Goal: Task Accomplishment & Management: Complete application form

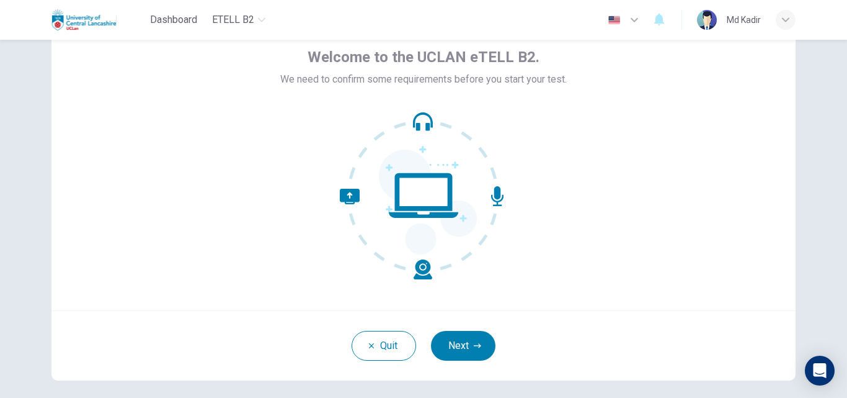
scroll to position [119, 0]
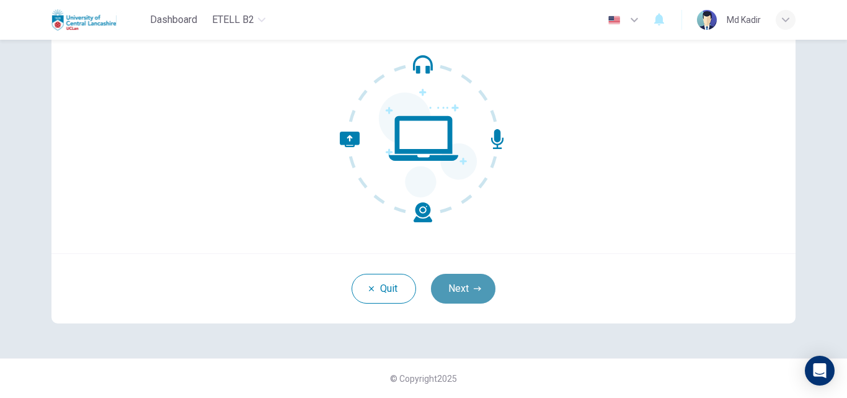
click at [464, 287] on button "Next" at bounding box center [463, 289] width 65 height 30
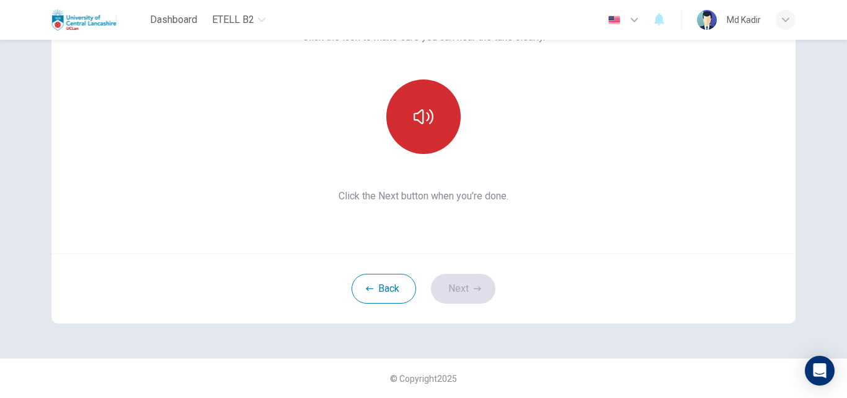
scroll to position [57, 0]
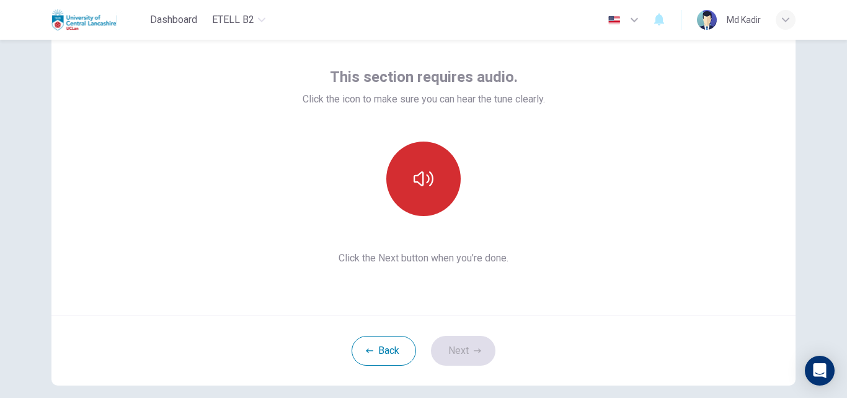
click at [418, 172] on icon "button" at bounding box center [424, 178] width 20 height 15
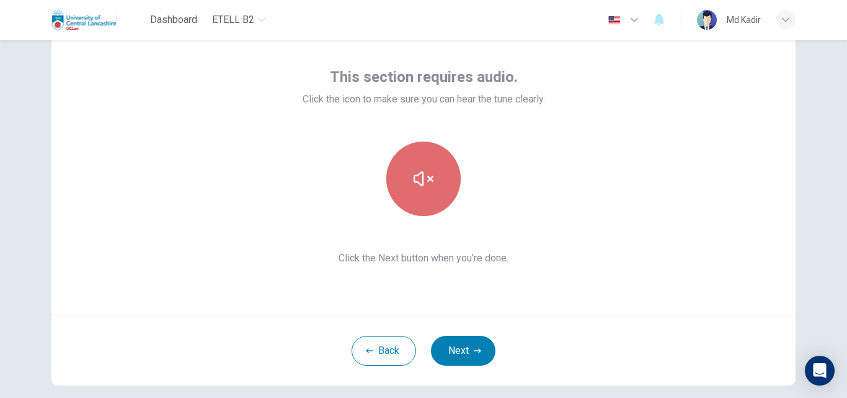
click at [418, 172] on icon "button" at bounding box center [424, 178] width 20 height 15
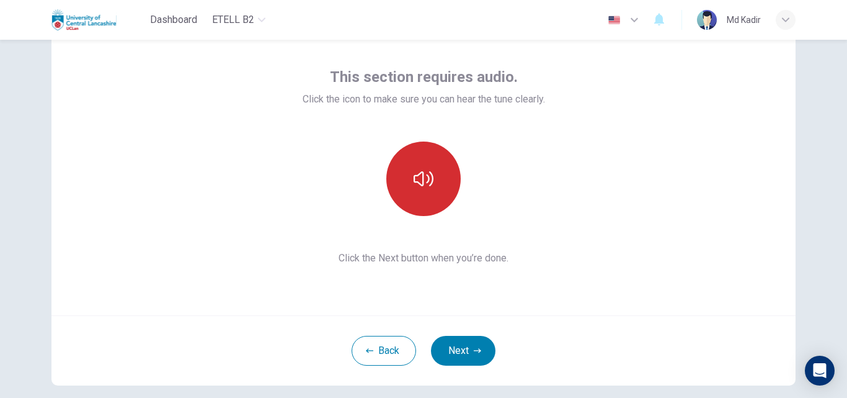
click at [418, 171] on icon "button" at bounding box center [424, 179] width 20 height 20
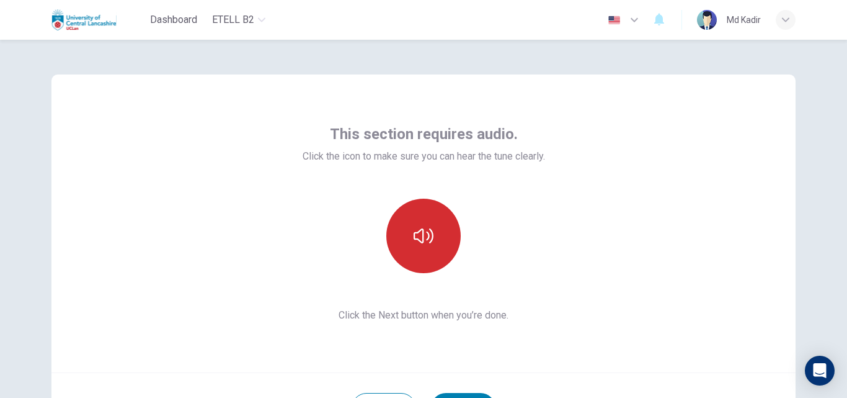
scroll to position [62, 0]
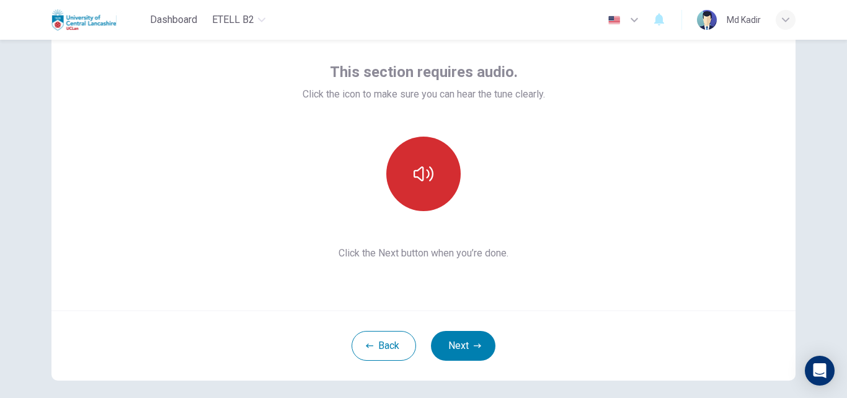
click at [414, 184] on button "button" at bounding box center [423, 173] width 74 height 74
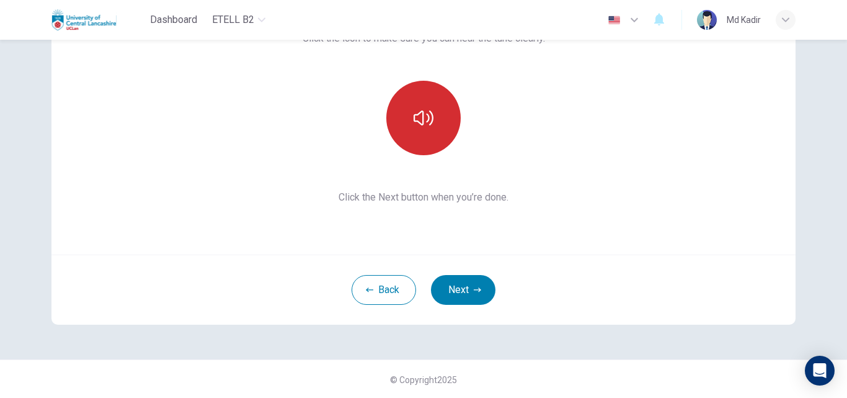
scroll to position [119, 0]
click at [421, 117] on icon "button" at bounding box center [424, 117] width 20 height 20
click at [420, 120] on icon "button" at bounding box center [424, 116] width 20 height 15
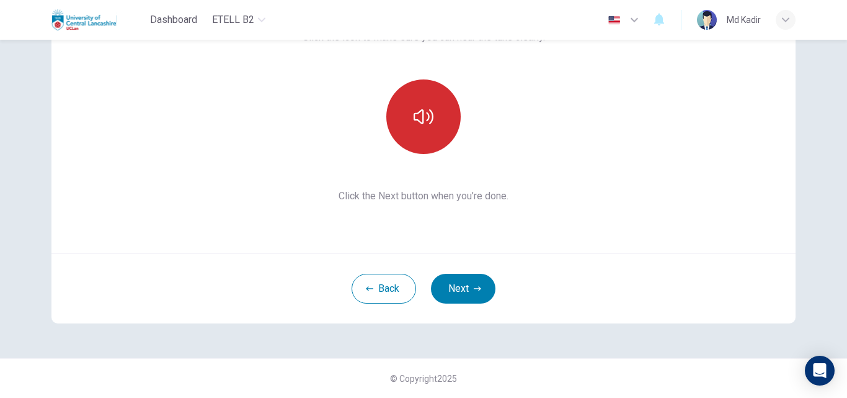
click at [456, 286] on button "Next" at bounding box center [463, 289] width 65 height 30
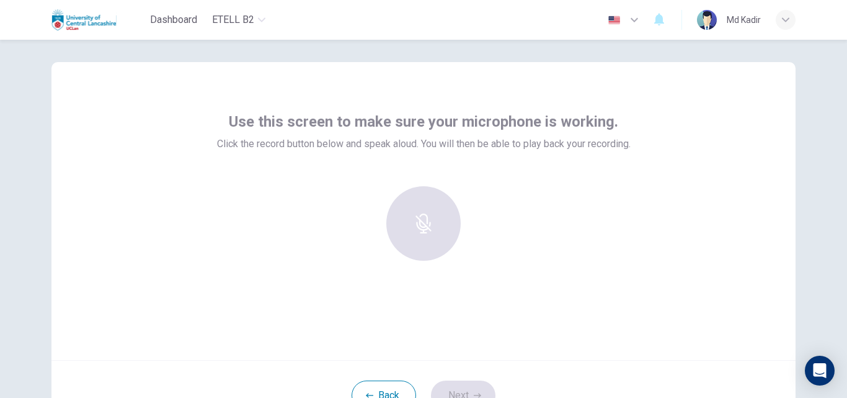
scroll to position [0, 0]
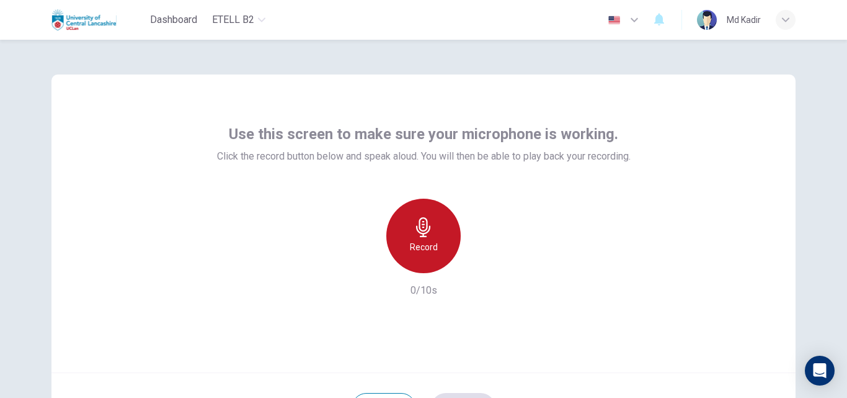
click at [414, 234] on icon "button" at bounding box center [424, 227] width 20 height 20
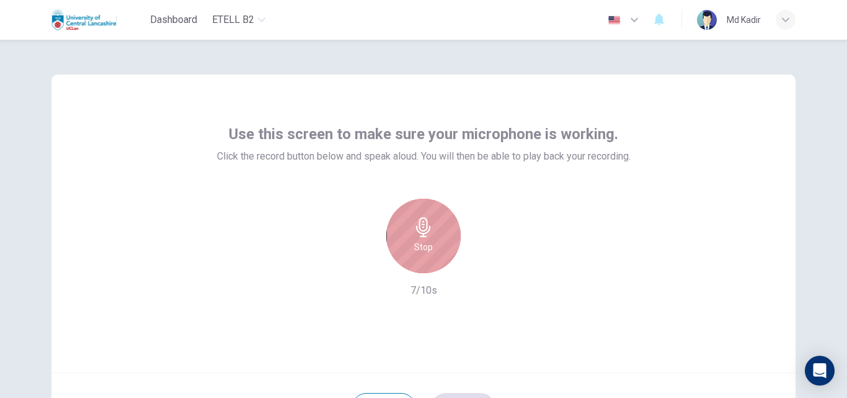
click at [416, 235] on icon "button" at bounding box center [424, 227] width 20 height 20
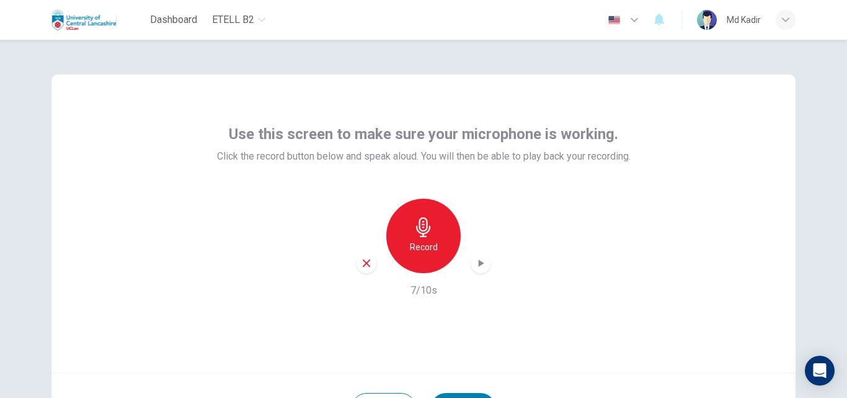
scroll to position [119, 0]
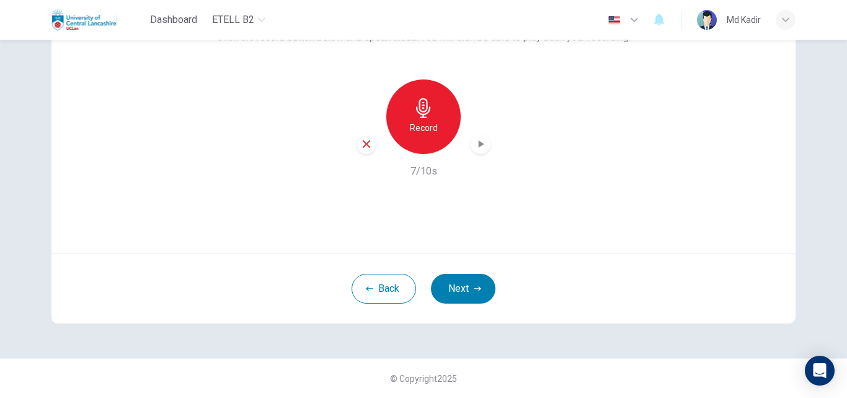
click at [479, 145] on icon "button" at bounding box center [482, 143] width 6 height 7
click at [466, 291] on button "Next" at bounding box center [463, 289] width 65 height 30
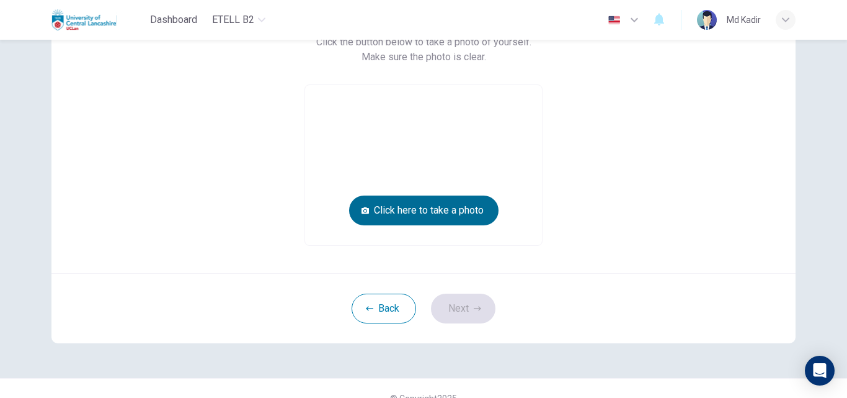
click at [411, 213] on button "Click here to take a photo" at bounding box center [423, 210] width 149 height 30
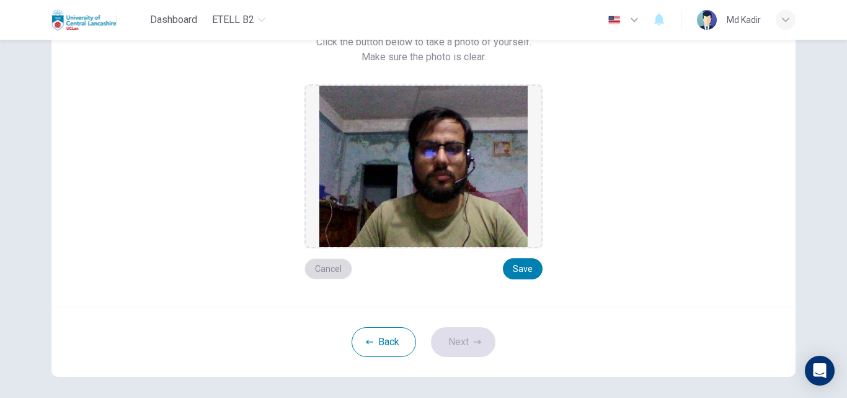
click at [322, 273] on button "Cancel" at bounding box center [329, 268] width 48 height 21
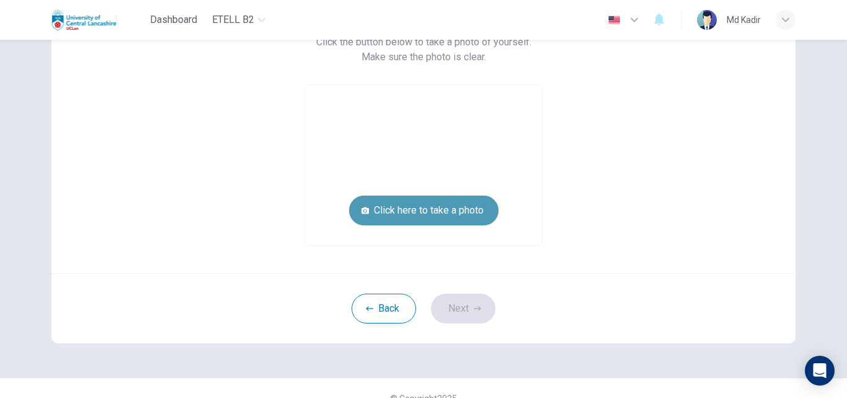
click at [440, 210] on button "Click here to take a photo" at bounding box center [423, 210] width 149 height 30
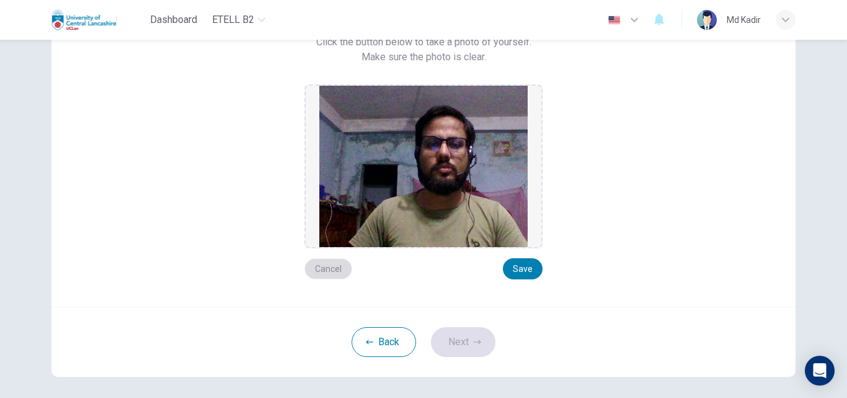
click at [319, 275] on button "Cancel" at bounding box center [329, 268] width 48 height 21
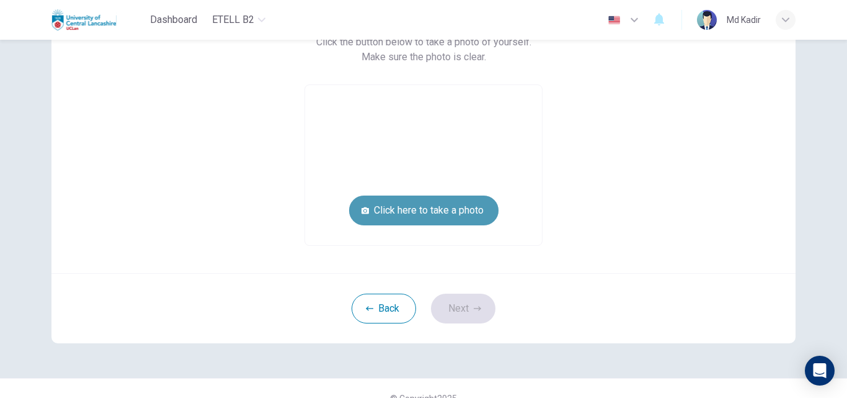
click at [447, 212] on button "Click here to take a photo" at bounding box center [423, 210] width 149 height 30
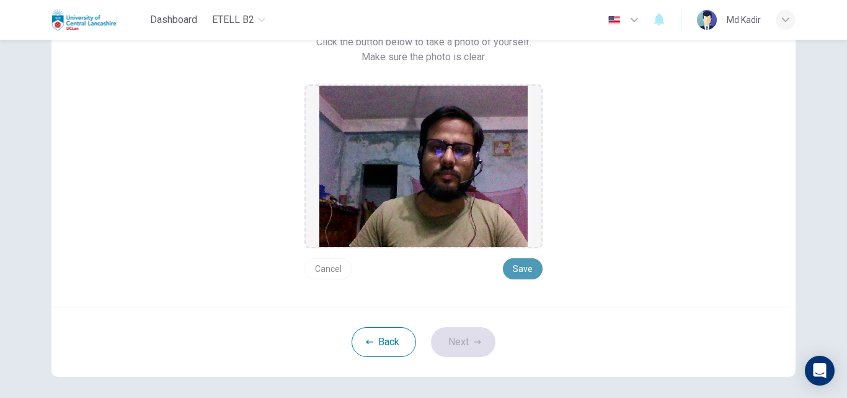
click at [516, 268] on button "Save" at bounding box center [523, 268] width 40 height 21
click at [456, 344] on button "Next" at bounding box center [463, 342] width 65 height 30
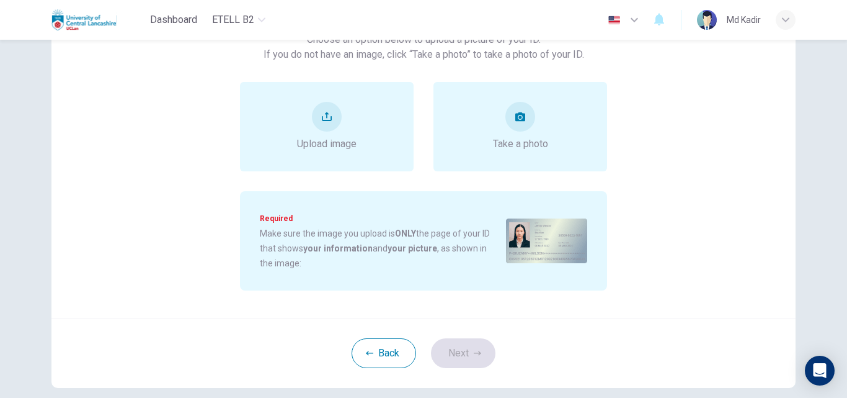
scroll to position [124, 0]
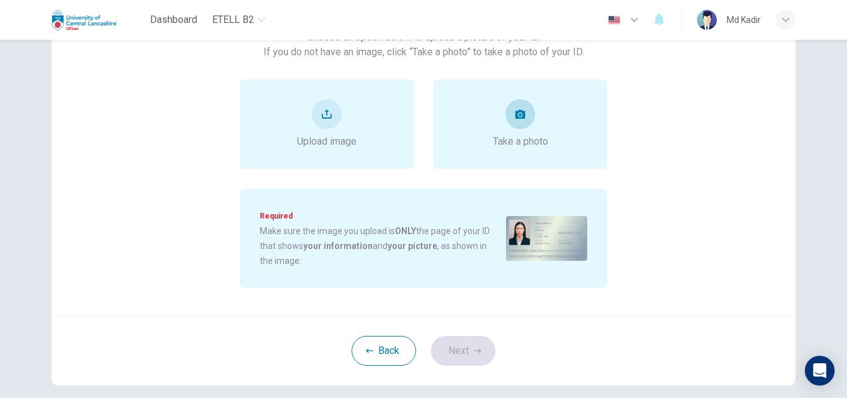
click at [531, 128] on div "Take a photo" at bounding box center [520, 124] width 55 height 50
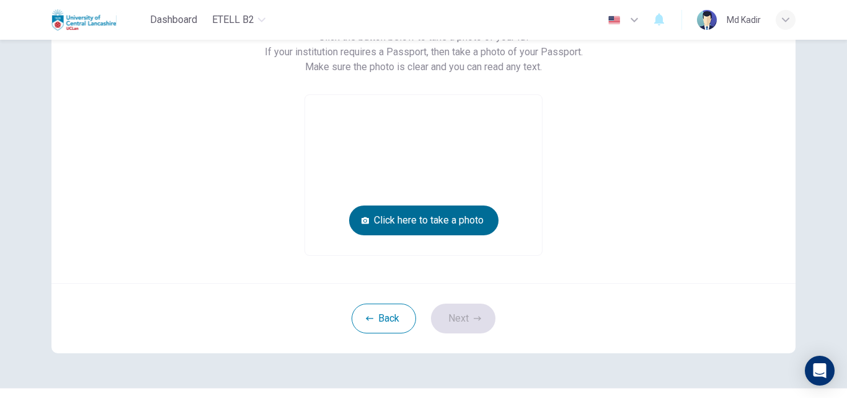
click at [463, 229] on button "Click here to take a photo" at bounding box center [423, 220] width 149 height 30
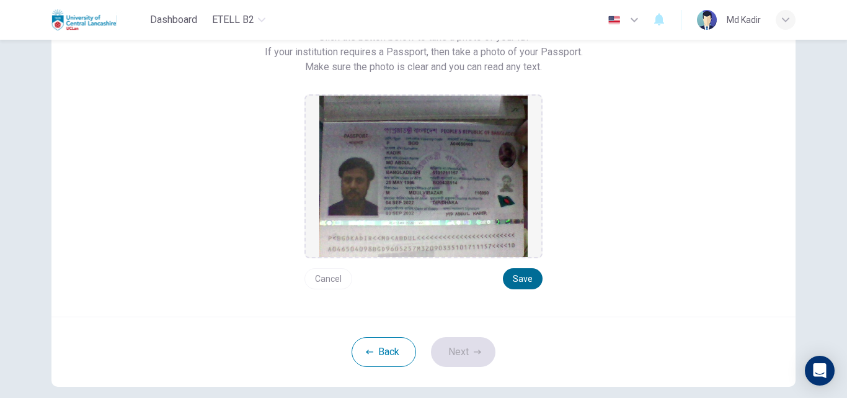
click at [522, 282] on button "Save" at bounding box center [523, 278] width 40 height 21
click at [532, 272] on button "Save" at bounding box center [523, 278] width 40 height 21
click at [462, 351] on button "Next" at bounding box center [463, 352] width 65 height 30
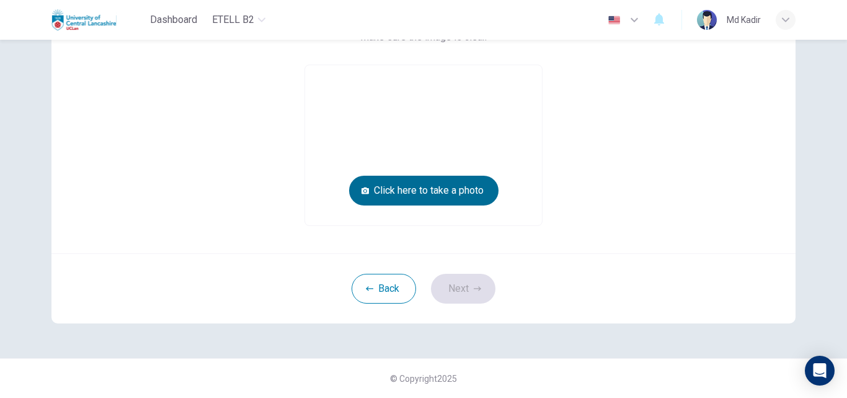
scroll to position [77, 0]
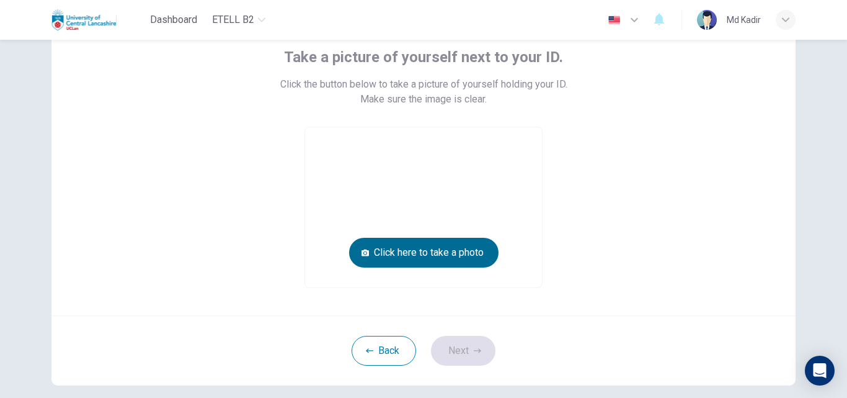
click at [427, 253] on button "Click here to take a photo" at bounding box center [423, 253] width 149 height 30
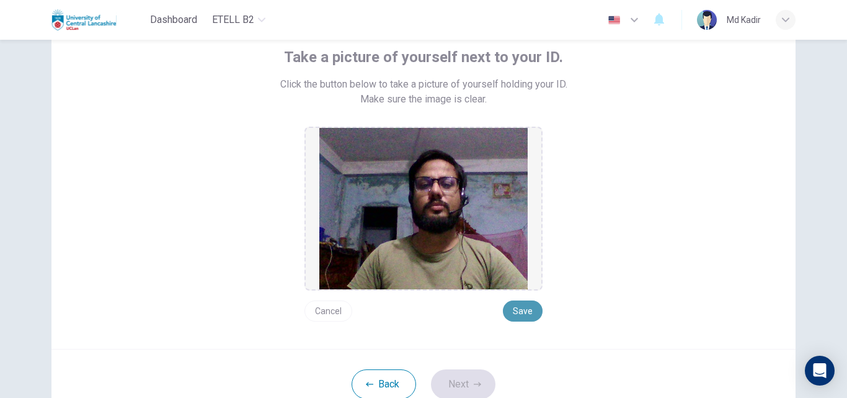
click at [515, 314] on button "Save" at bounding box center [523, 310] width 40 height 21
click at [450, 382] on button "Next" at bounding box center [463, 384] width 65 height 30
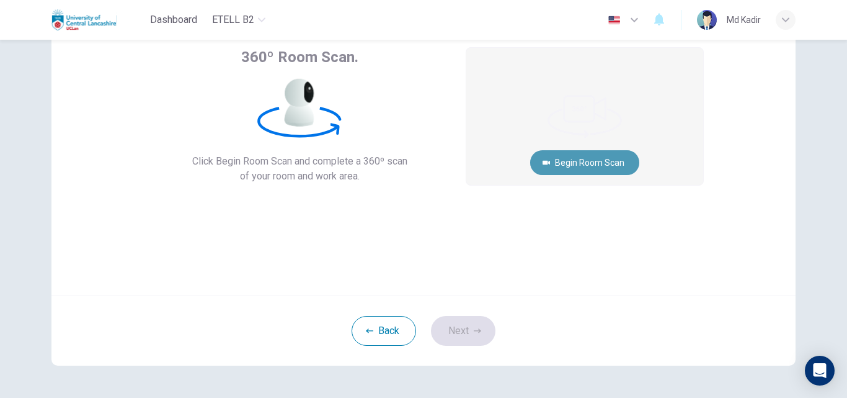
click at [592, 158] on button "Begin Room Scan" at bounding box center [584, 162] width 109 height 25
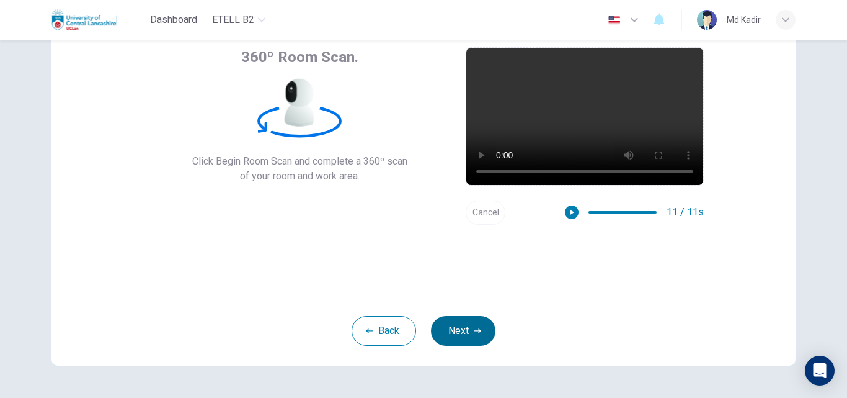
click at [452, 326] on button "Next" at bounding box center [463, 331] width 65 height 30
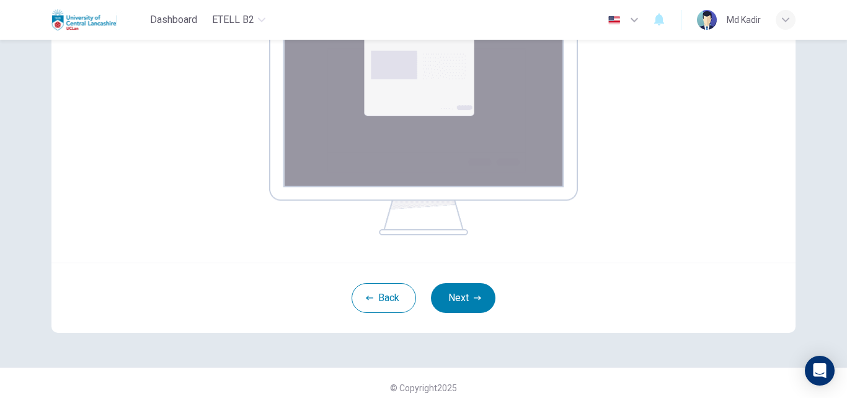
scroll to position [246, 0]
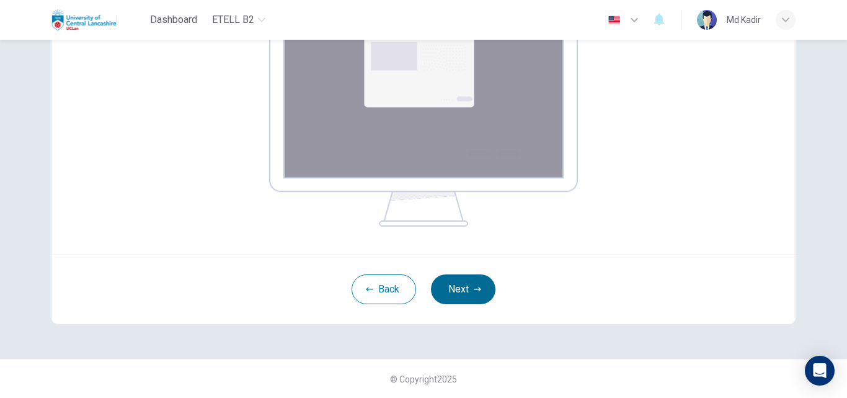
click at [465, 290] on button "Next" at bounding box center [463, 289] width 65 height 30
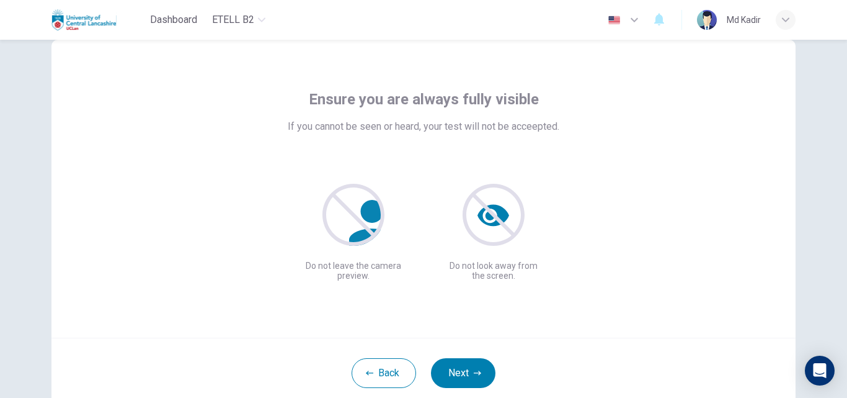
scroll to position [62, 0]
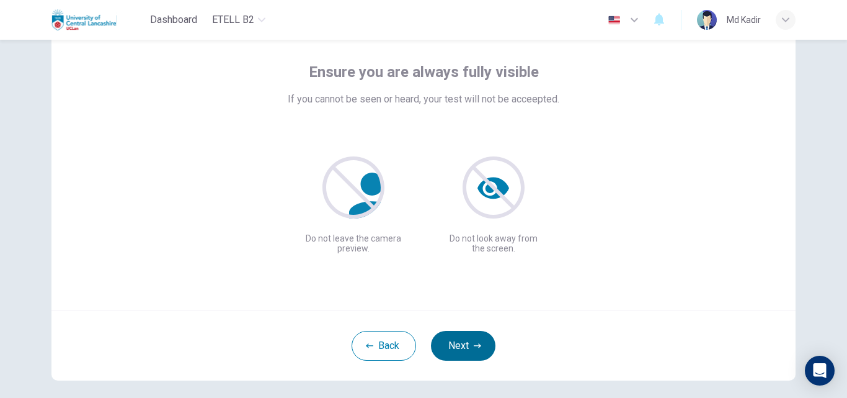
click at [454, 342] on button "Next" at bounding box center [463, 346] width 65 height 30
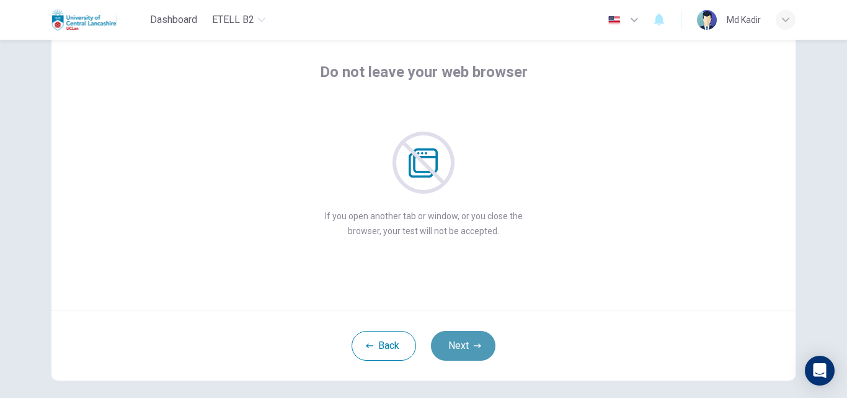
click at [454, 342] on button "Next" at bounding box center [463, 346] width 65 height 30
click at [454, 337] on button "Next" at bounding box center [463, 346] width 65 height 30
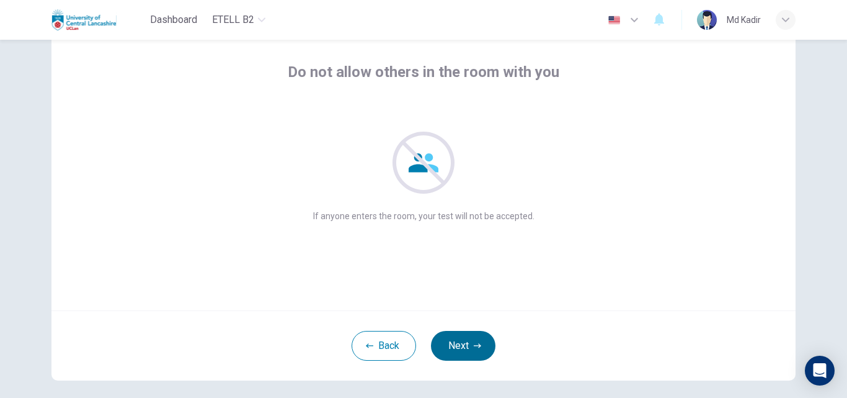
click at [460, 340] on button "Next" at bounding box center [463, 346] width 65 height 30
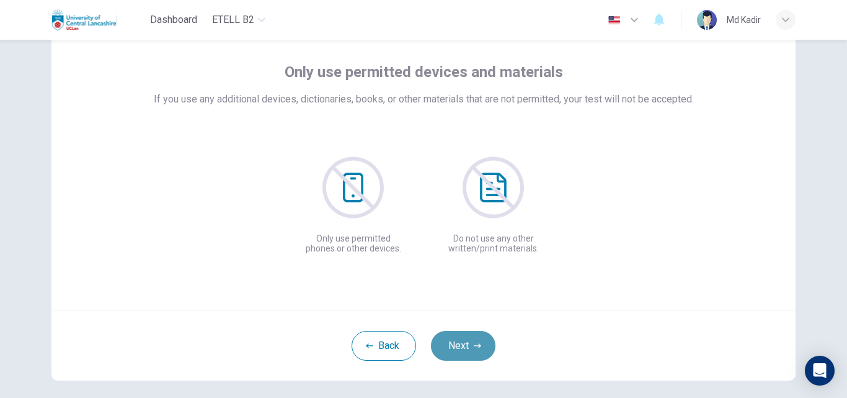
click at [464, 343] on button "Next" at bounding box center [463, 346] width 65 height 30
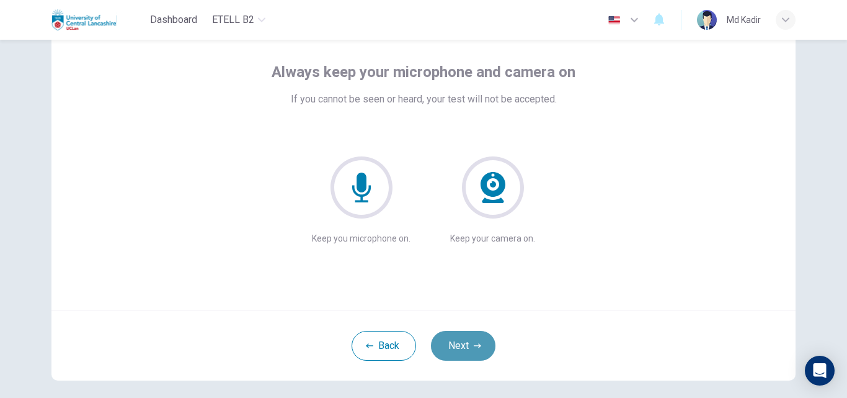
click at [465, 344] on button "Next" at bounding box center [463, 346] width 65 height 30
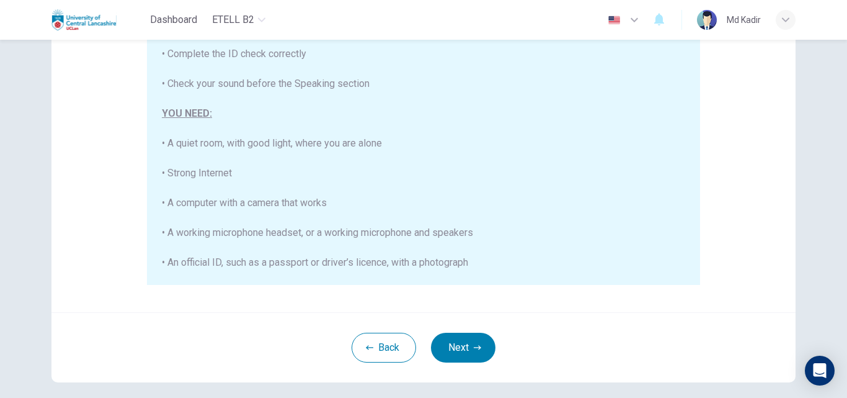
scroll to position [248, 0]
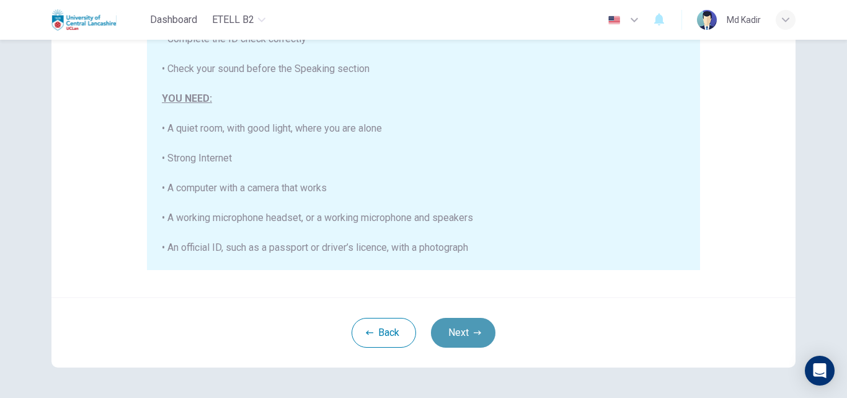
click at [469, 327] on button "Next" at bounding box center [463, 333] width 65 height 30
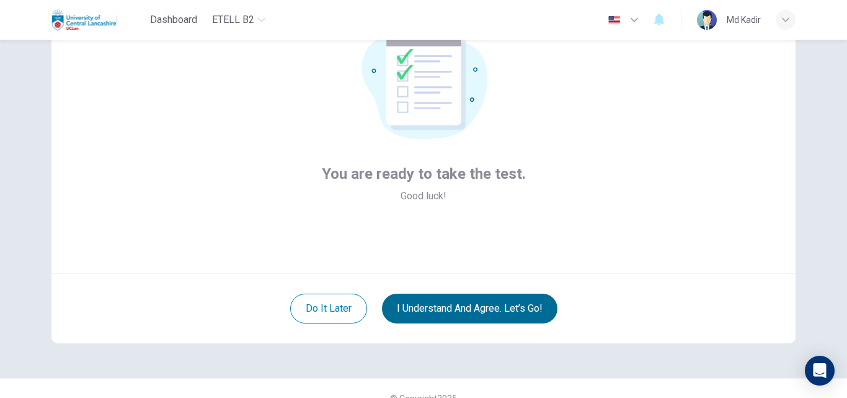
scroll to position [119, 0]
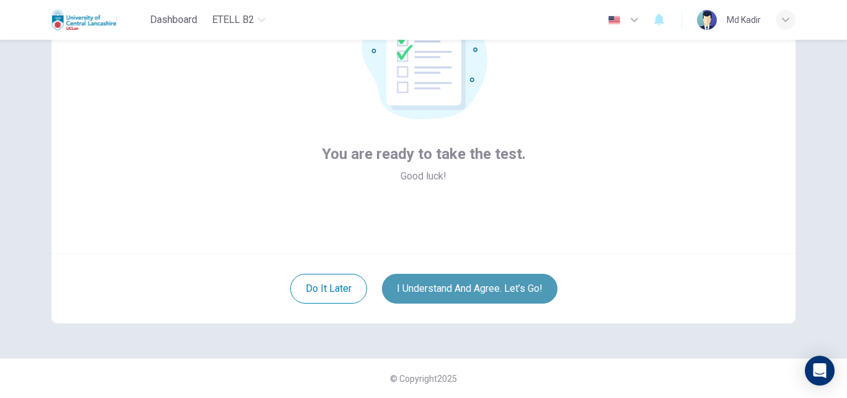
click at [484, 285] on button "I understand and agree. Let’s go!" at bounding box center [470, 289] width 176 height 30
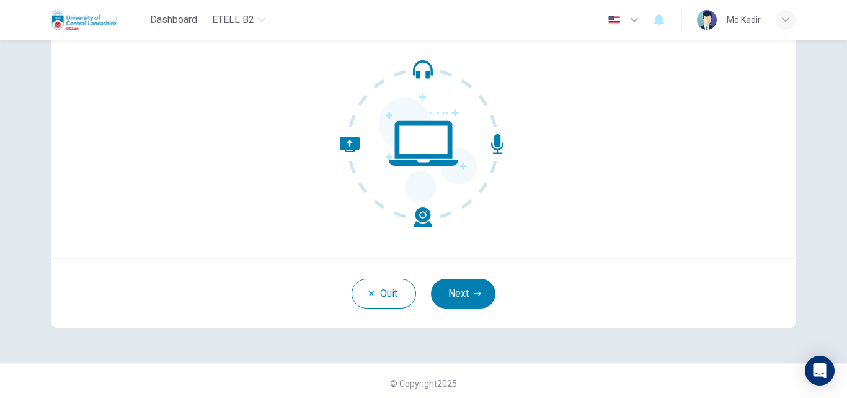
scroll to position [119, 0]
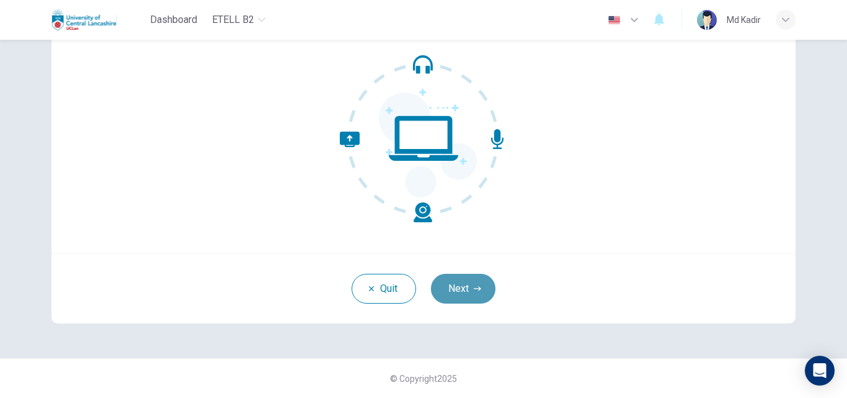
click at [468, 290] on button "Next" at bounding box center [463, 289] width 65 height 30
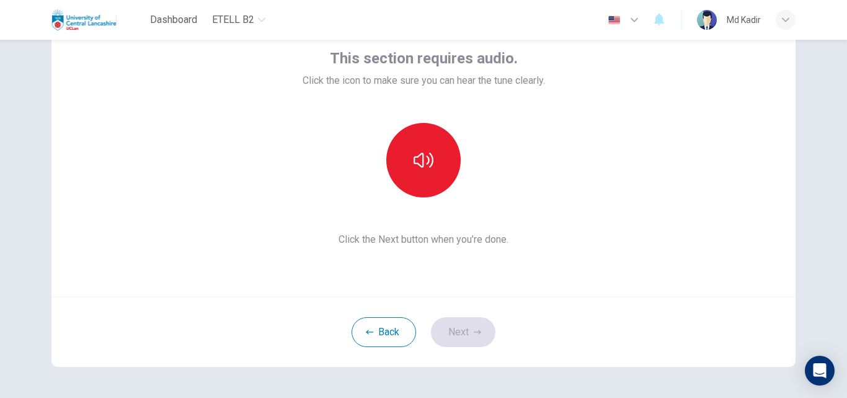
scroll to position [0, 0]
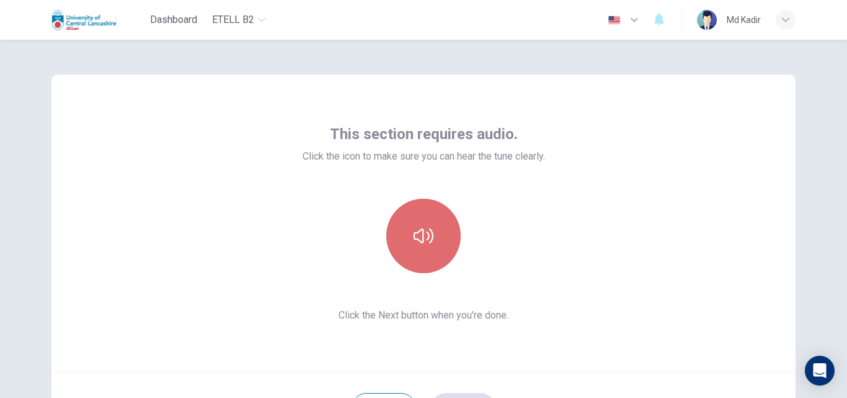
click at [415, 235] on icon "button" at bounding box center [424, 236] width 20 height 20
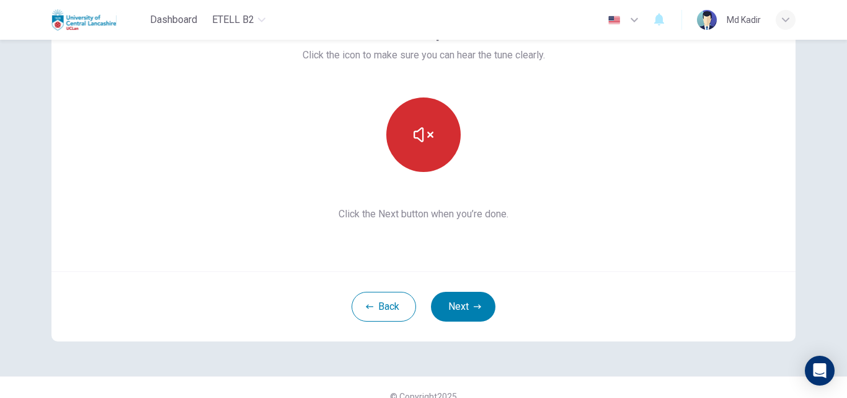
scroll to position [119, 0]
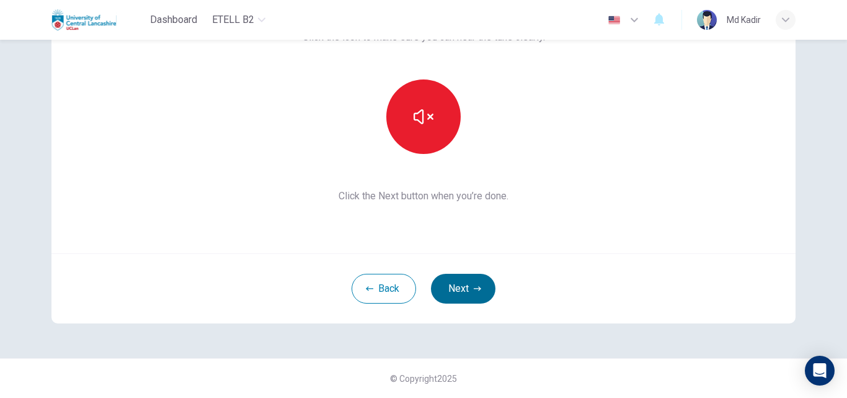
click at [469, 280] on button "Next" at bounding box center [463, 289] width 65 height 30
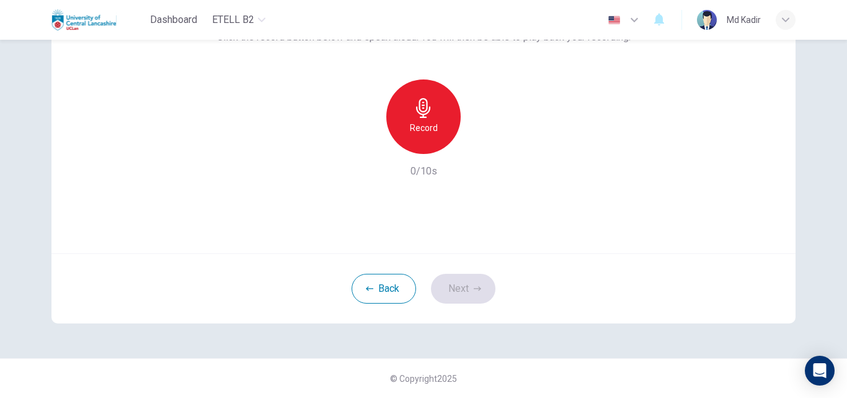
click at [437, 118] on div "Record" at bounding box center [423, 116] width 74 height 74
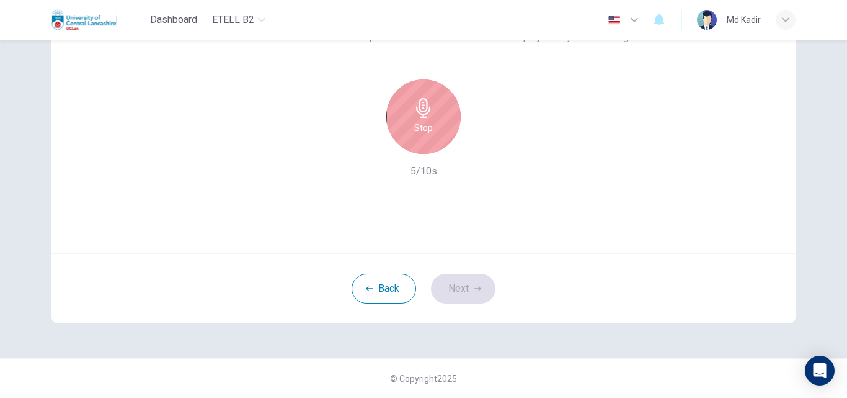
click at [425, 131] on h6 "Stop" at bounding box center [423, 127] width 19 height 15
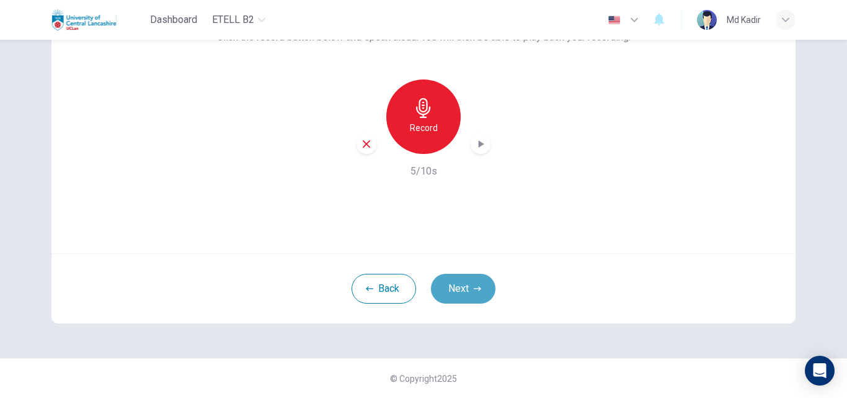
click at [452, 295] on button "Next" at bounding box center [463, 289] width 65 height 30
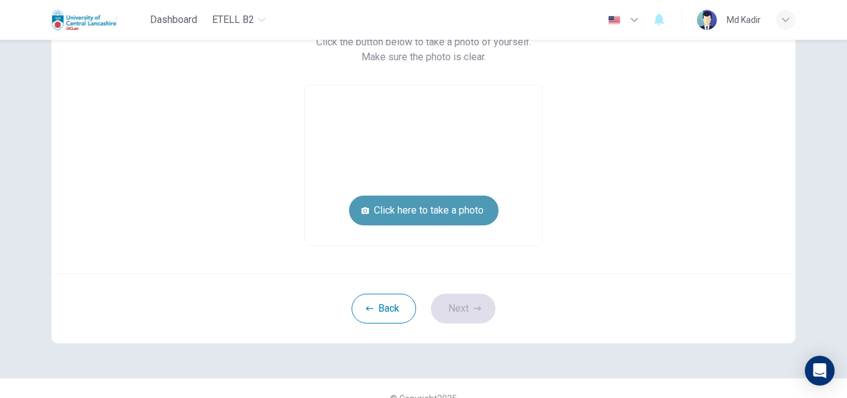
click at [450, 208] on button "Click here to take a photo" at bounding box center [423, 210] width 149 height 30
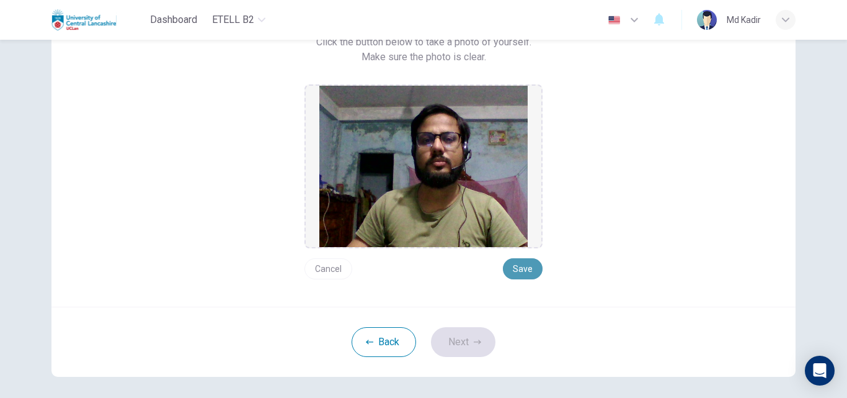
click at [522, 264] on button "Save" at bounding box center [523, 268] width 40 height 21
click at [461, 343] on button "Next" at bounding box center [463, 342] width 65 height 30
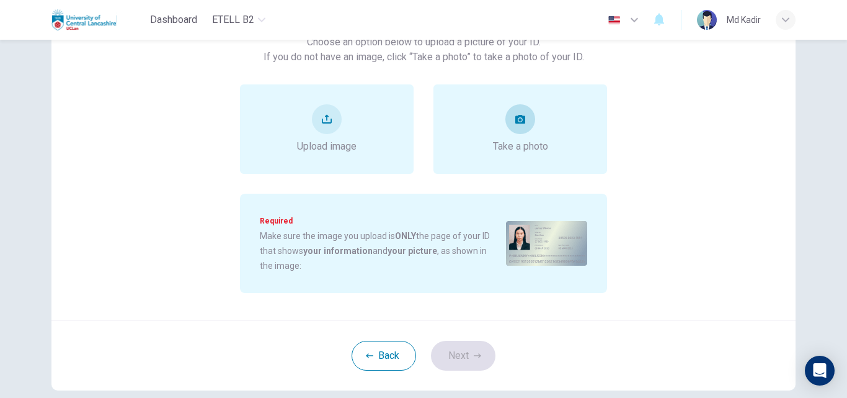
click at [506, 136] on div "Take a photo" at bounding box center [520, 129] width 55 height 50
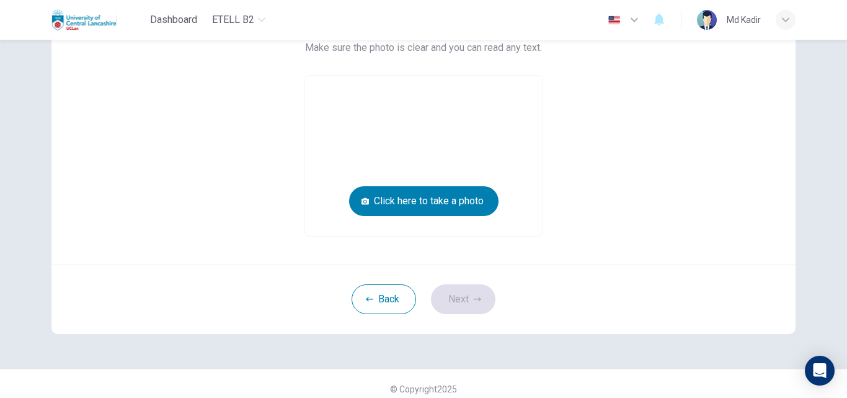
scroll to position [154, 0]
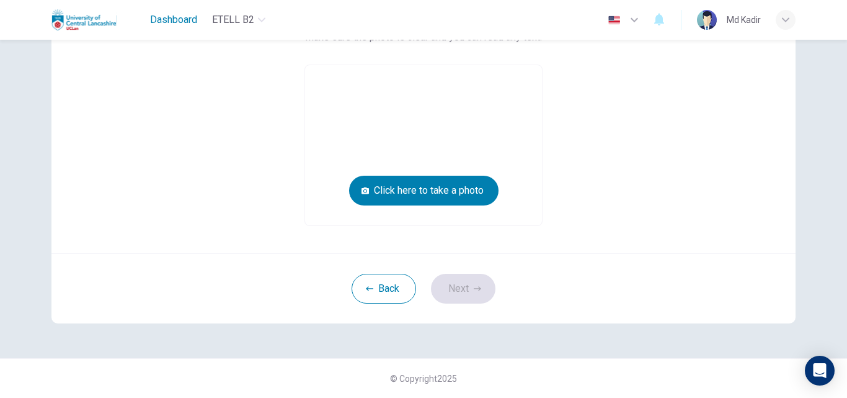
click at [177, 24] on span "Dashboard" at bounding box center [173, 19] width 47 height 15
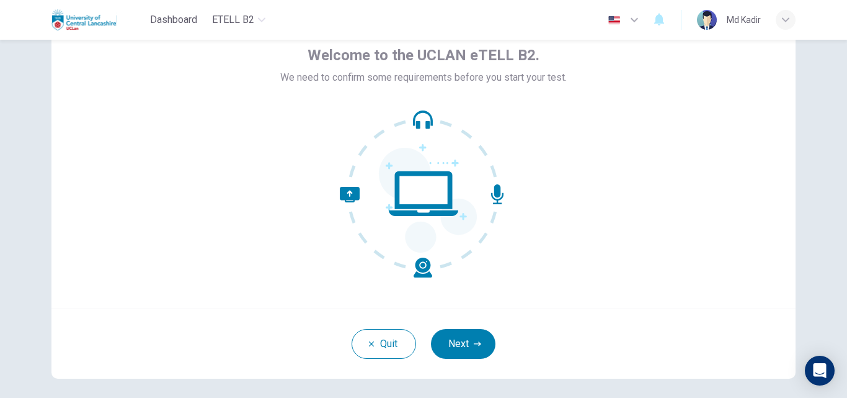
scroll to position [119, 0]
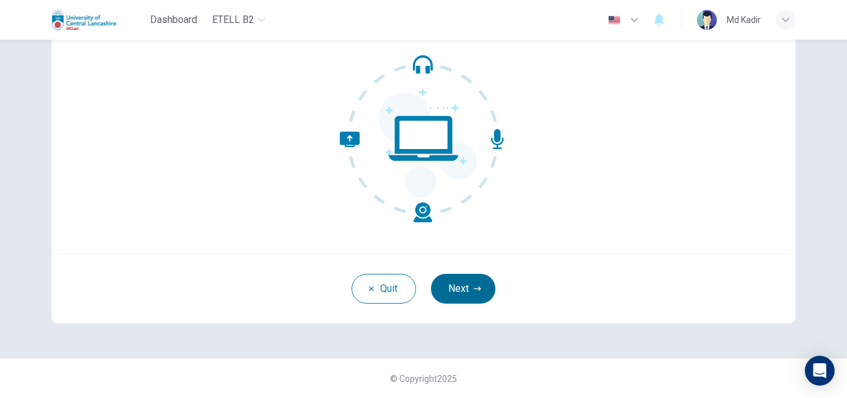
click at [466, 293] on button "Next" at bounding box center [463, 289] width 65 height 30
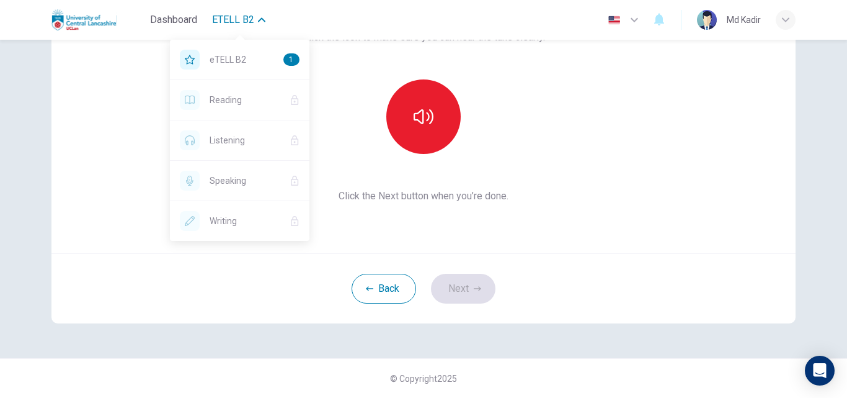
click at [248, 12] on button "eTELL B2" at bounding box center [238, 20] width 63 height 22
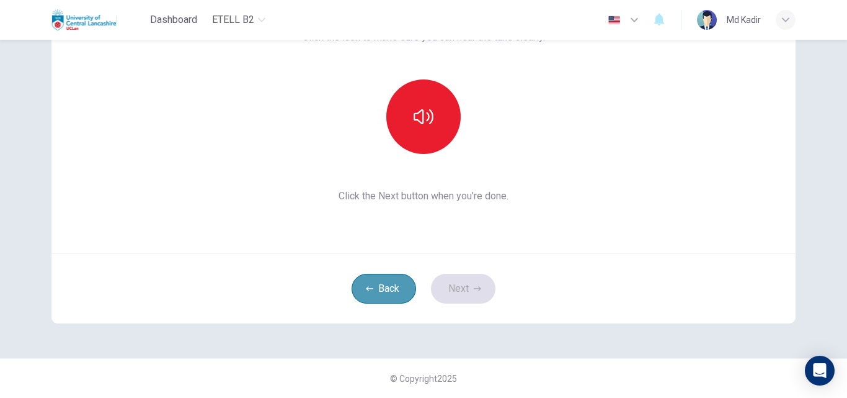
click at [391, 290] on button "Back" at bounding box center [384, 289] width 65 height 30
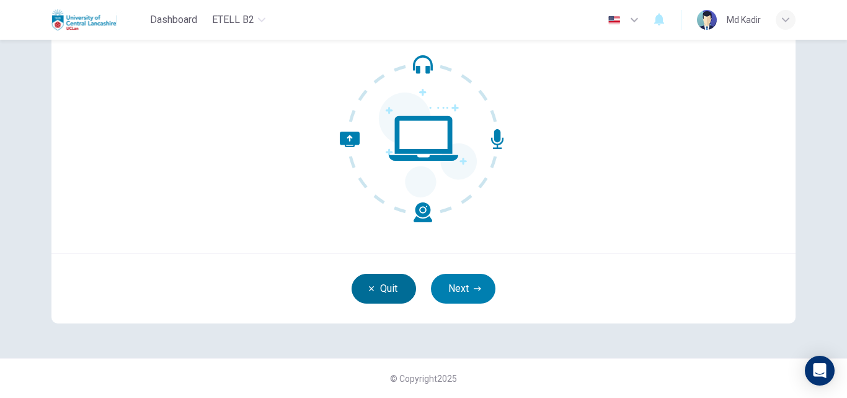
click at [382, 285] on button "Quit" at bounding box center [384, 289] width 65 height 30
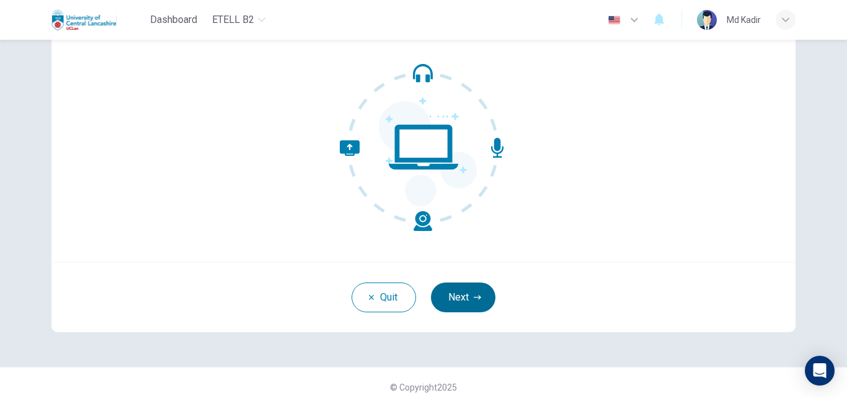
scroll to position [119, 0]
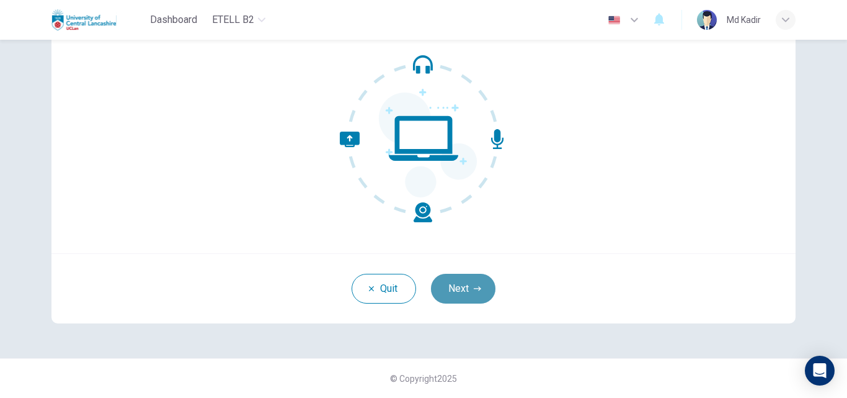
click at [448, 293] on button "Next" at bounding box center [463, 289] width 65 height 30
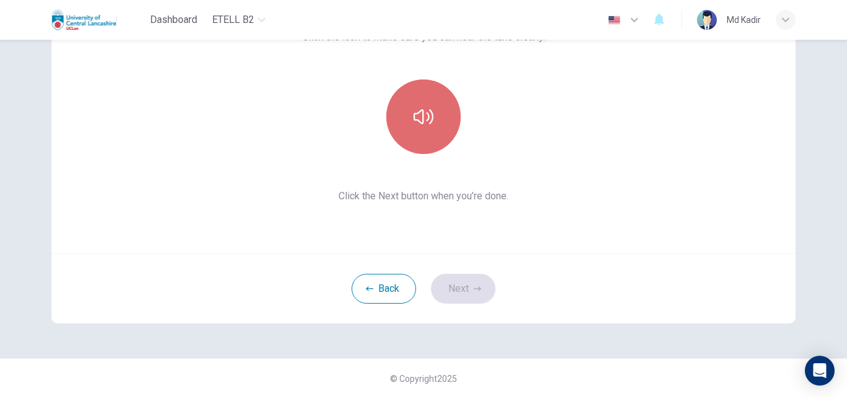
click at [420, 122] on icon "button" at bounding box center [424, 116] width 20 height 15
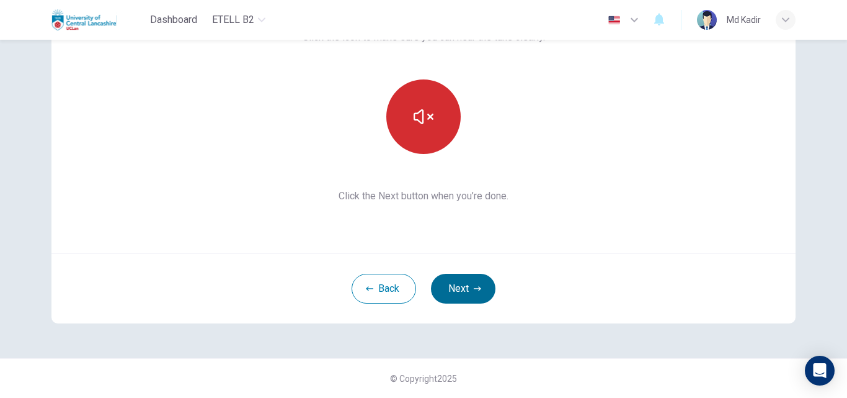
click at [463, 282] on button "Next" at bounding box center [463, 289] width 65 height 30
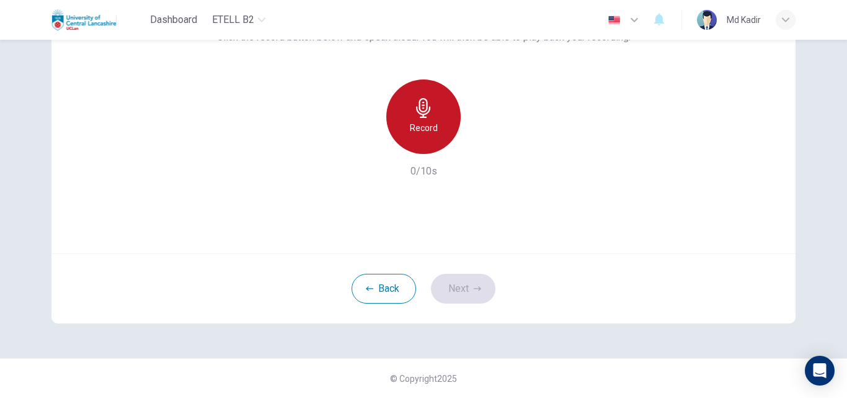
click at [425, 140] on div "Record" at bounding box center [423, 116] width 74 height 74
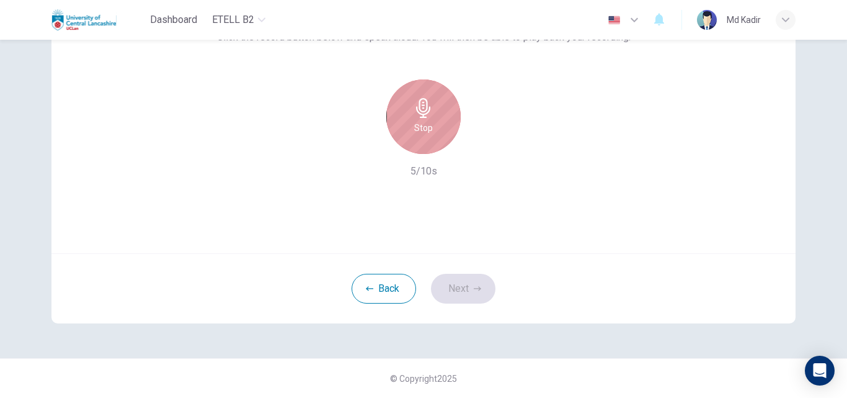
click at [419, 104] on icon "button" at bounding box center [424, 108] width 20 height 20
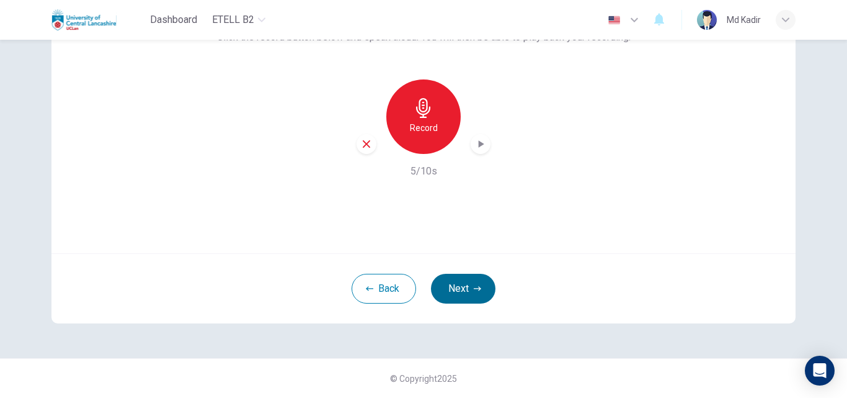
click at [474, 289] on icon "button" at bounding box center [477, 288] width 7 height 7
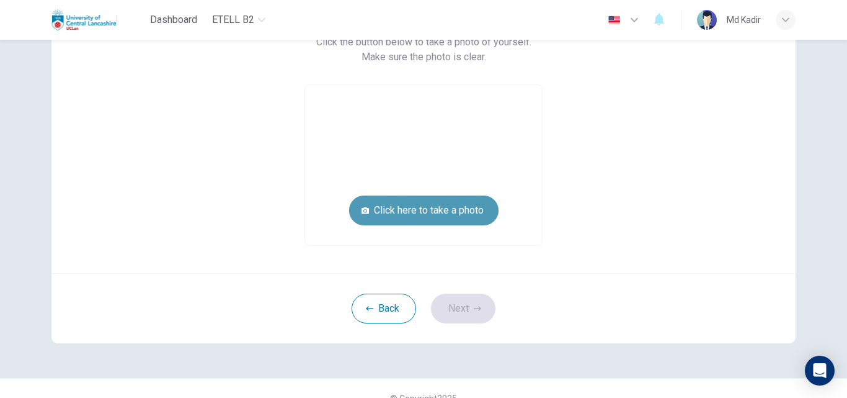
click at [451, 208] on button "Click here to take a photo" at bounding box center [423, 210] width 149 height 30
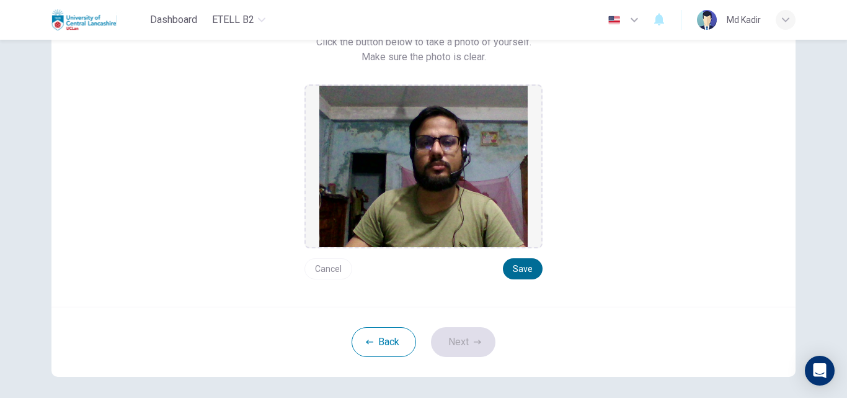
click at [521, 270] on button "Save" at bounding box center [523, 268] width 40 height 21
click at [457, 337] on button "Next" at bounding box center [463, 342] width 65 height 30
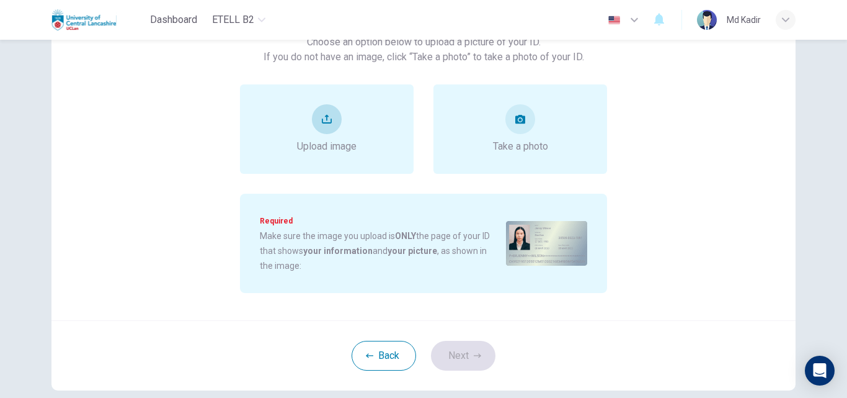
click at [314, 131] on button "upload" at bounding box center [327, 119] width 30 height 30
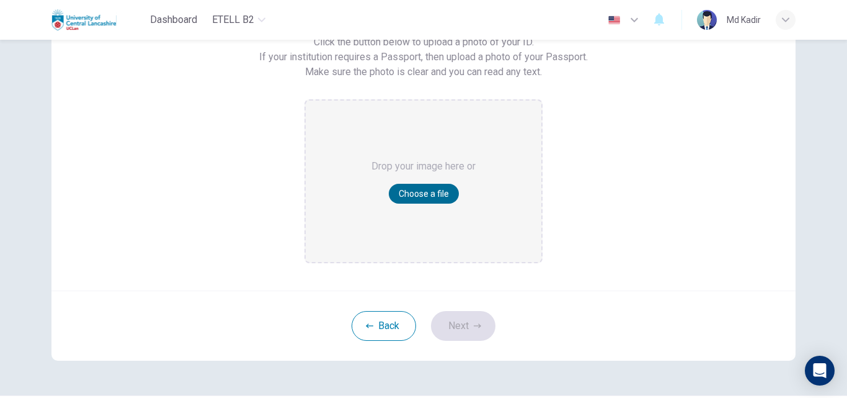
click at [411, 196] on button "Choose a file" at bounding box center [424, 194] width 70 height 20
click at [419, 197] on button "Choose a file" at bounding box center [424, 194] width 70 height 20
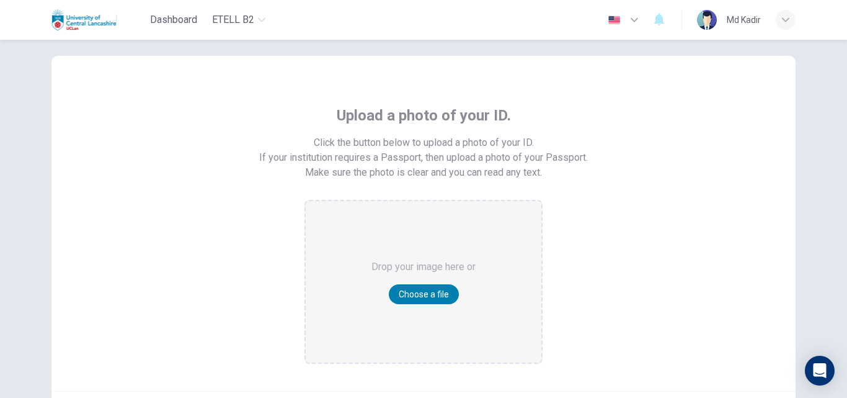
scroll to position [0, 0]
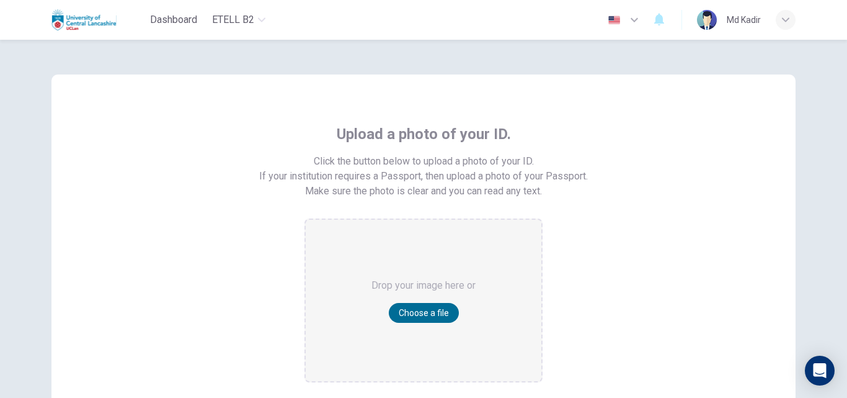
click at [425, 314] on button "Choose a file" at bounding box center [424, 313] width 70 height 20
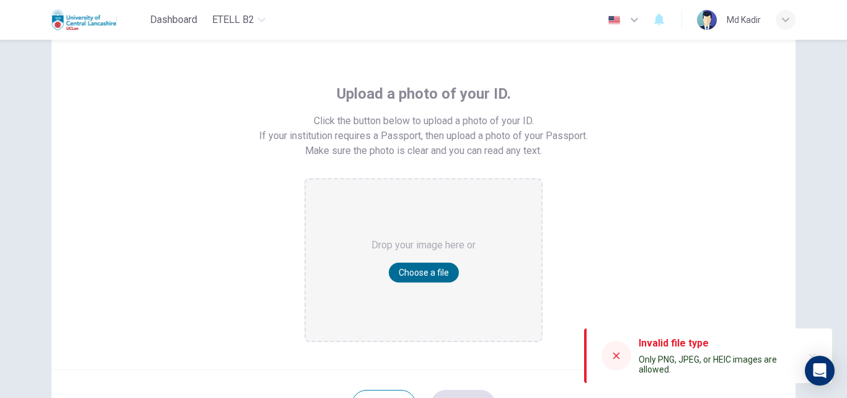
scroll to position [62, 0]
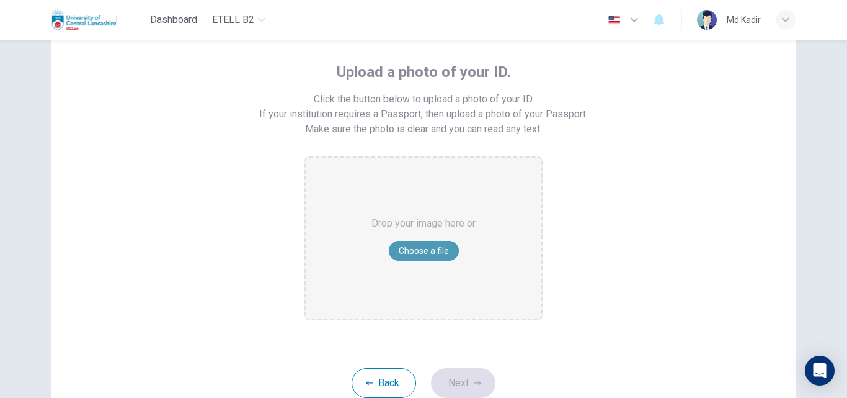
click at [412, 254] on button "Choose a file" at bounding box center [424, 251] width 70 height 20
click at [404, 254] on button "Choose a file" at bounding box center [424, 251] width 70 height 20
click at [379, 386] on button "Back" at bounding box center [384, 383] width 65 height 30
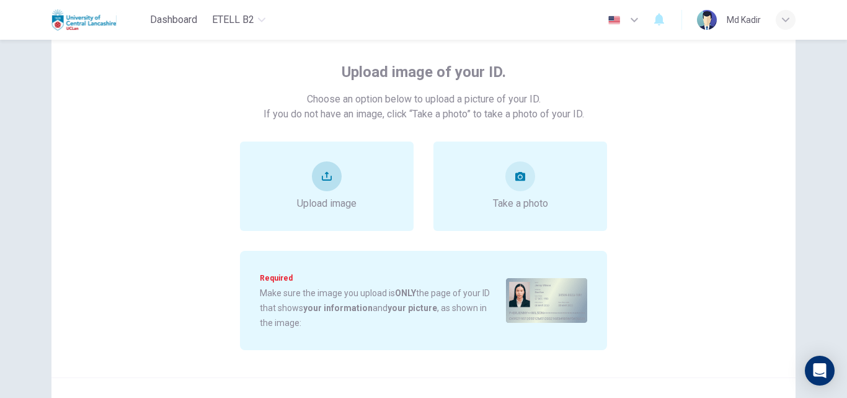
click at [312, 180] on button "upload" at bounding box center [327, 176] width 30 height 30
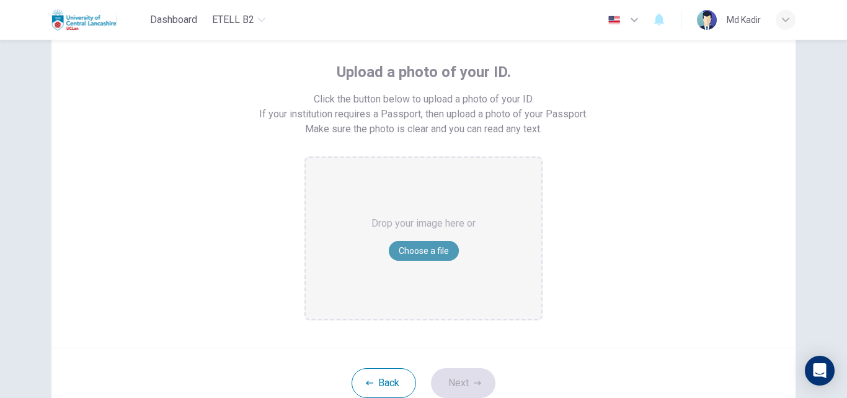
click at [418, 242] on button "Choose a file" at bounding box center [424, 251] width 70 height 20
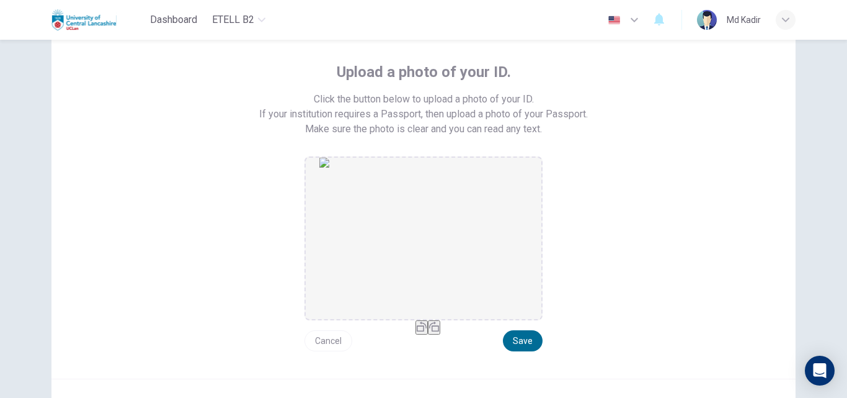
click at [529, 339] on button "Save" at bounding box center [523, 340] width 40 height 21
click at [520, 337] on button "Save" at bounding box center [523, 340] width 40 height 21
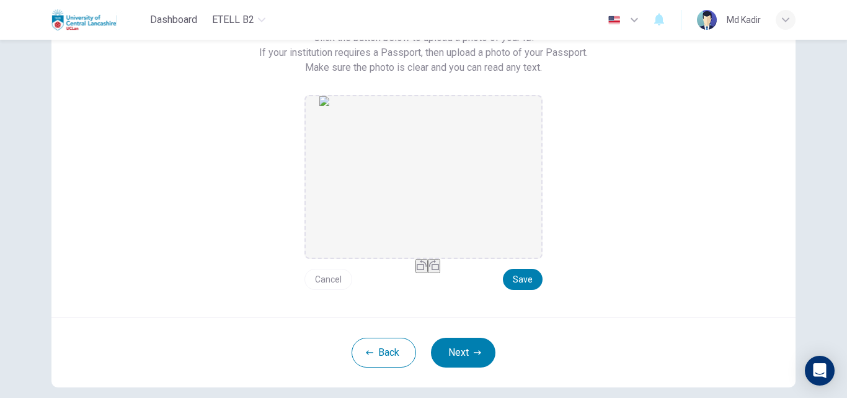
scroll to position [124, 0]
click at [473, 358] on button "Next" at bounding box center [463, 352] width 65 height 30
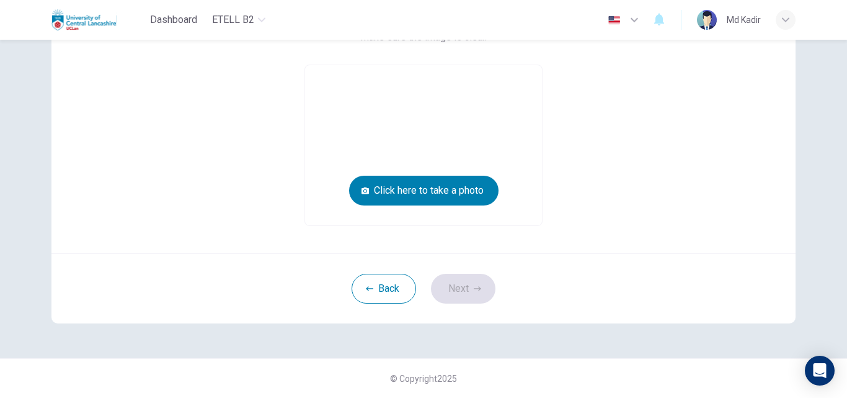
scroll to position [77, 0]
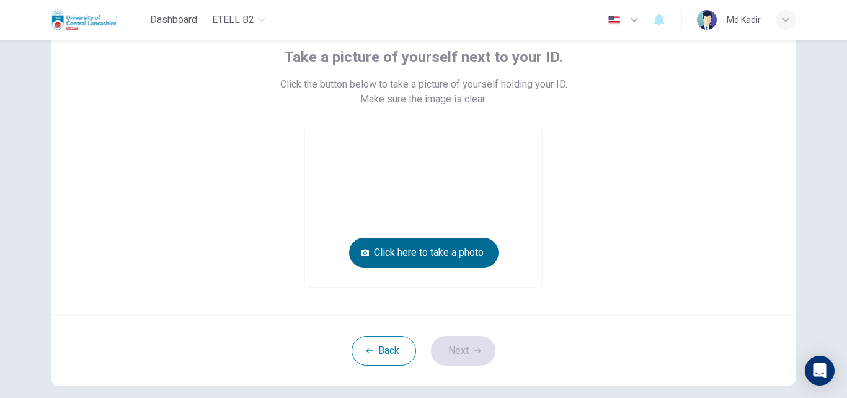
click at [464, 247] on button "Click here to take a photo" at bounding box center [423, 253] width 149 height 30
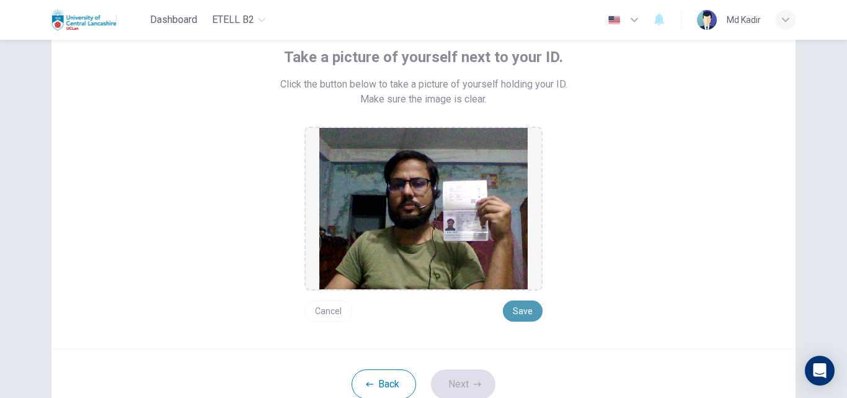
click at [518, 308] on button "Save" at bounding box center [523, 310] width 40 height 21
click at [461, 385] on button "Next" at bounding box center [463, 384] width 65 height 30
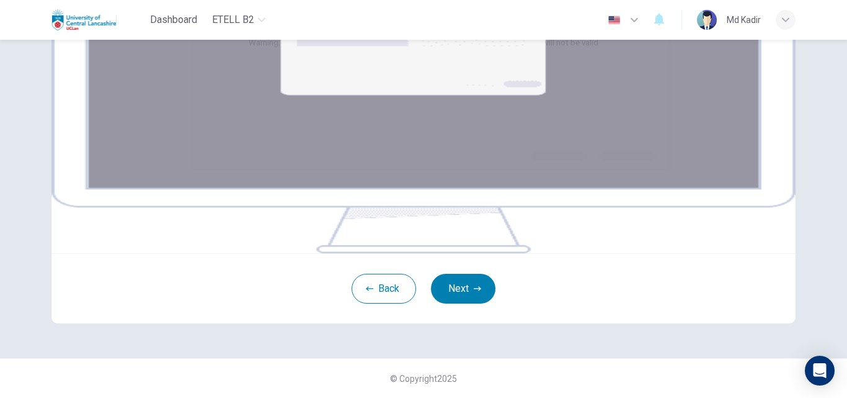
scroll to position [246, 0]
click at [462, 286] on button "Next" at bounding box center [463, 289] width 65 height 30
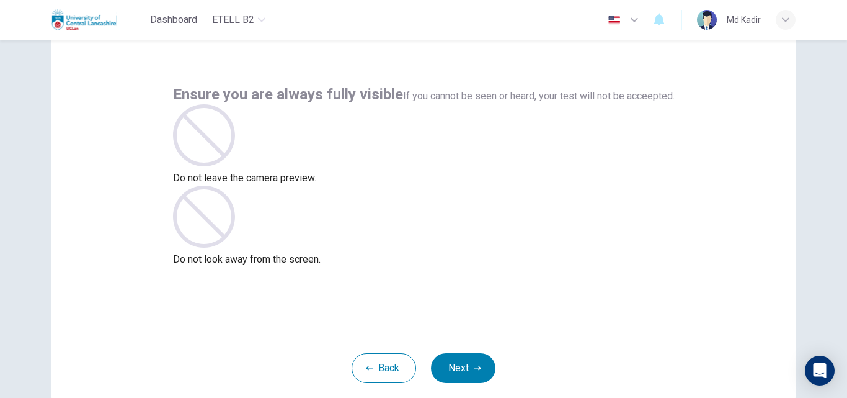
scroll to position [62, 0]
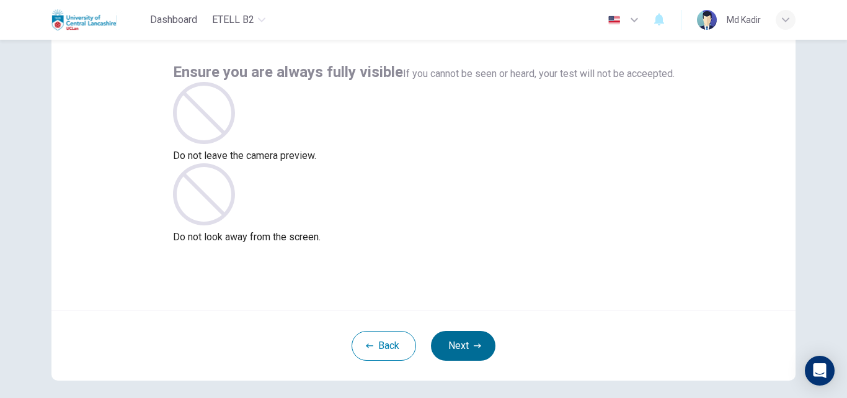
click at [462, 347] on button "Next" at bounding box center [463, 346] width 65 height 30
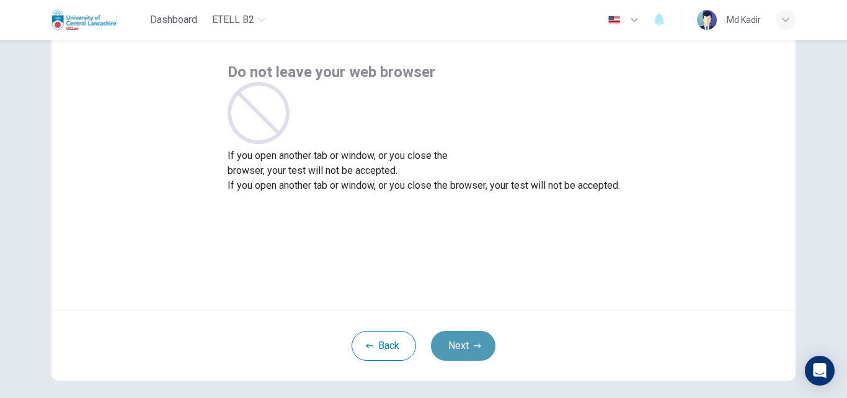
click at [463, 347] on button "Next" at bounding box center [463, 346] width 65 height 30
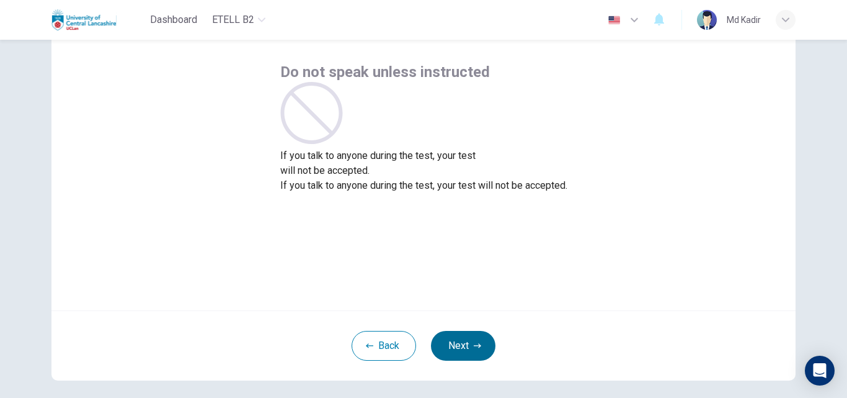
scroll to position [63, 0]
click at [463, 337] on button "Next" at bounding box center [463, 344] width 65 height 30
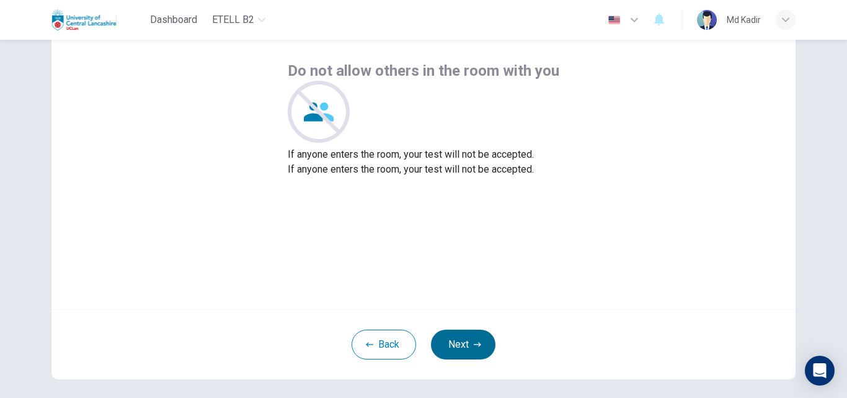
click at [462, 347] on button "Next" at bounding box center [463, 344] width 65 height 30
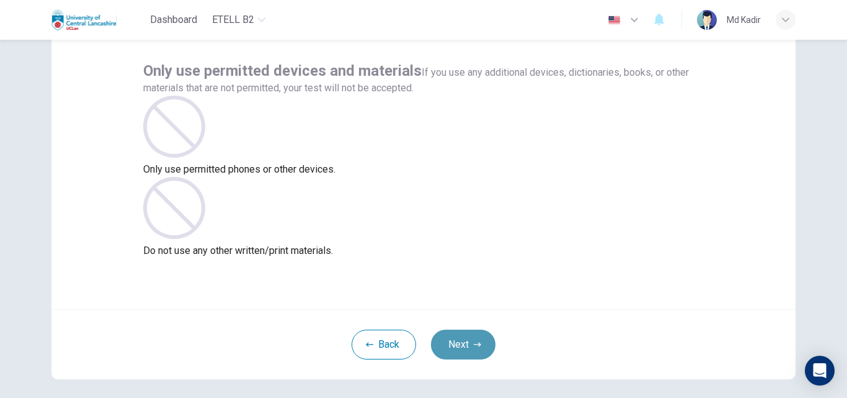
click at [462, 347] on button "Next" at bounding box center [463, 344] width 65 height 30
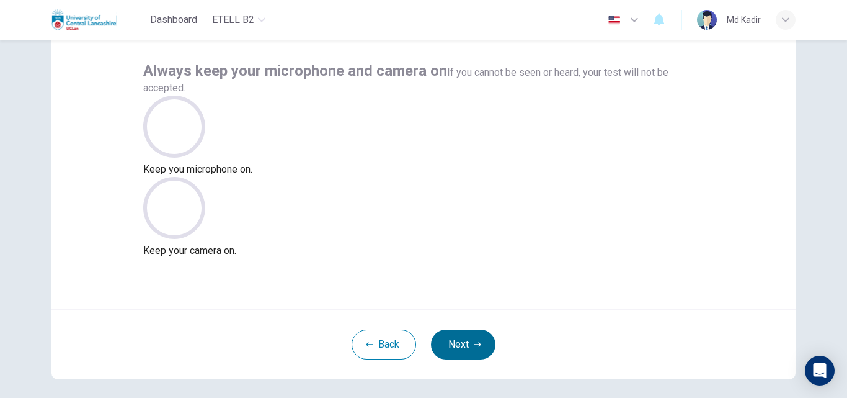
click at [463, 347] on button "Next" at bounding box center [463, 344] width 65 height 30
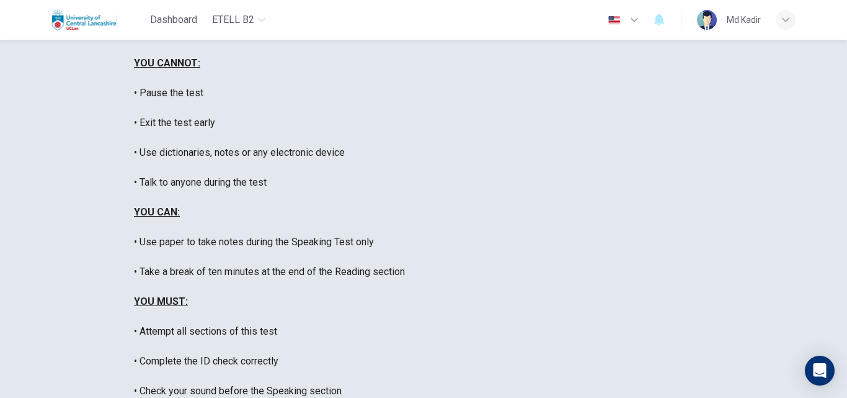
scroll to position [236, 0]
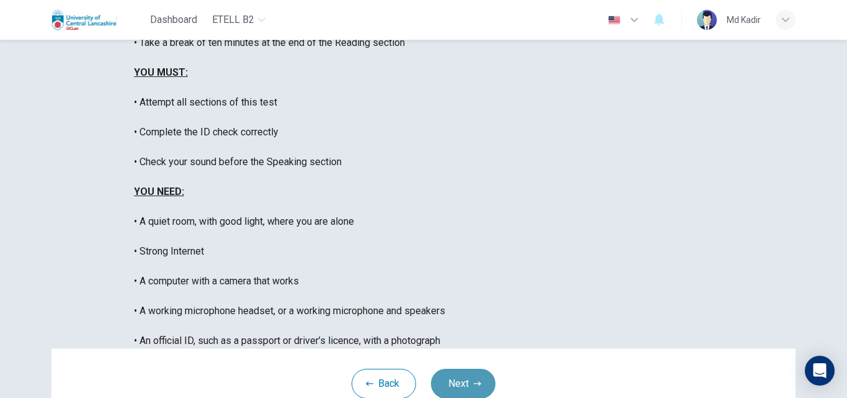
click at [456, 368] on button "Next" at bounding box center [463, 383] width 65 height 30
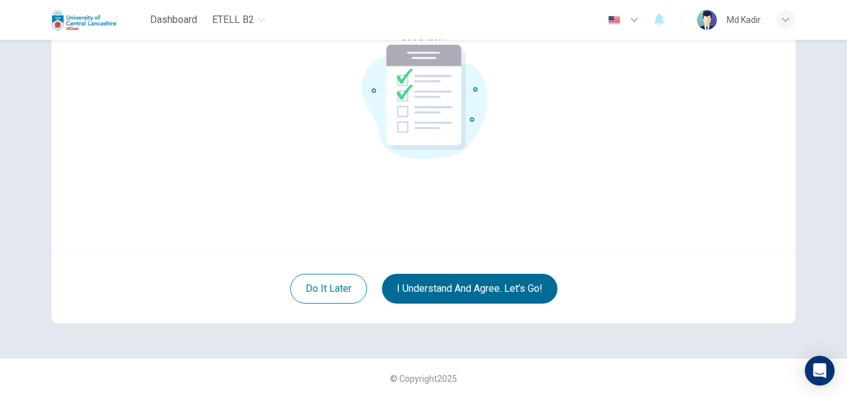
scroll to position [119, 0]
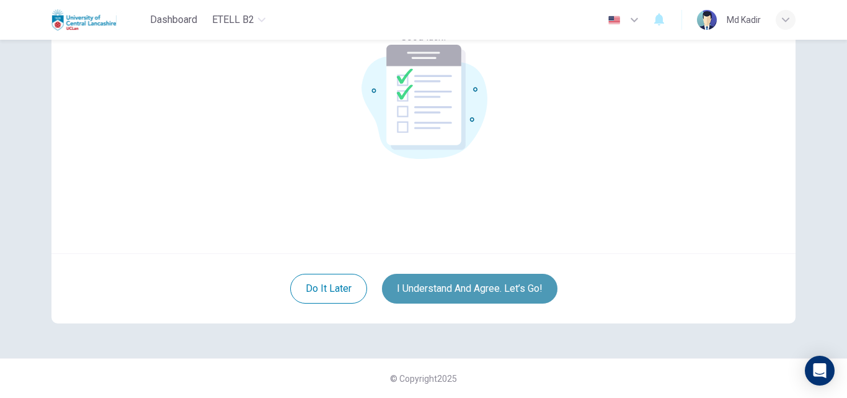
click at [454, 296] on button "I understand and agree. Let’s go!" at bounding box center [470, 289] width 176 height 30
click at [456, 288] on button "I understand and agree. Let’s go!" at bounding box center [470, 289] width 176 height 30
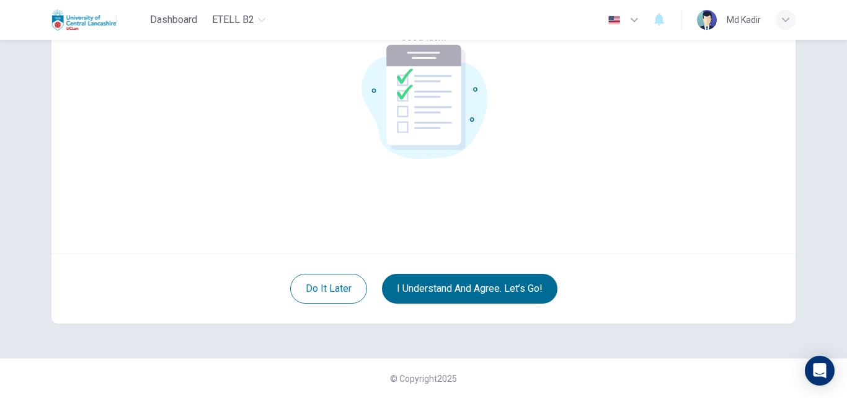
click at [456, 287] on button "I understand and agree. Let’s go!" at bounding box center [470, 289] width 176 height 30
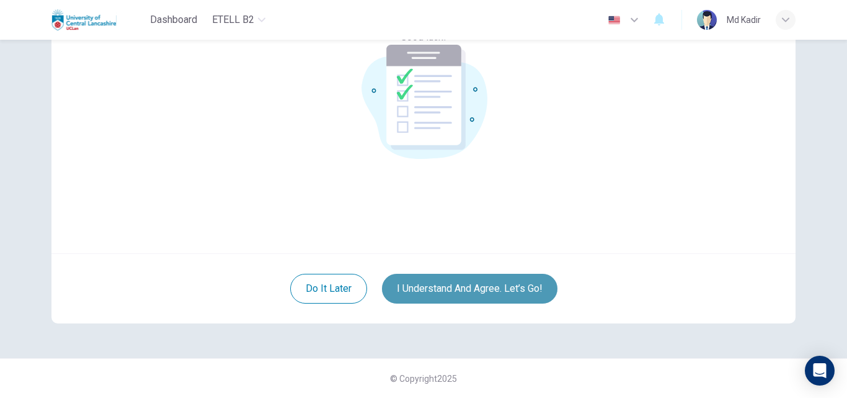
click at [460, 290] on button "I understand and agree. Let’s go!" at bounding box center [470, 289] width 176 height 30
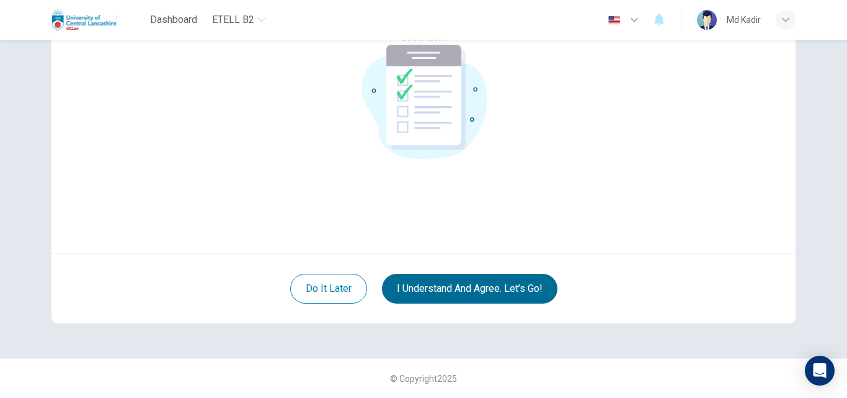
click at [461, 291] on button "I understand and agree. Let’s go!" at bounding box center [470, 289] width 176 height 30
